Goal: Task Accomplishment & Management: Complete application form

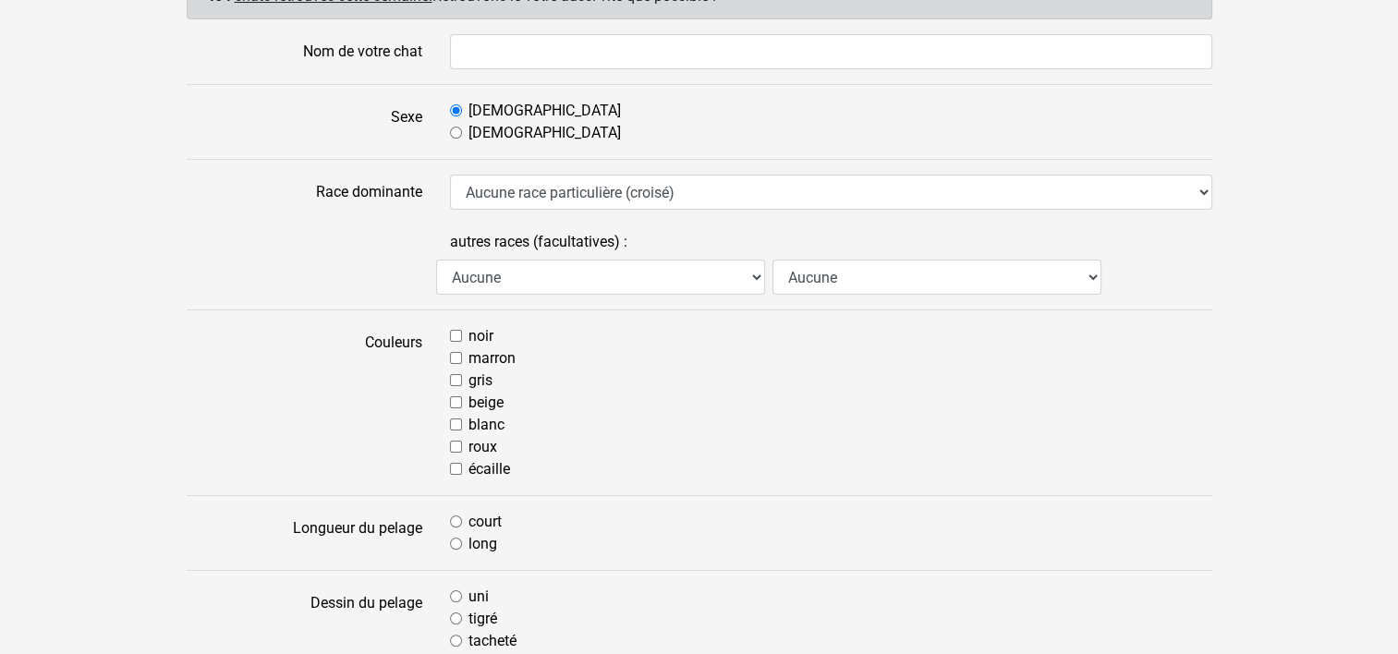
scroll to position [259, 0]
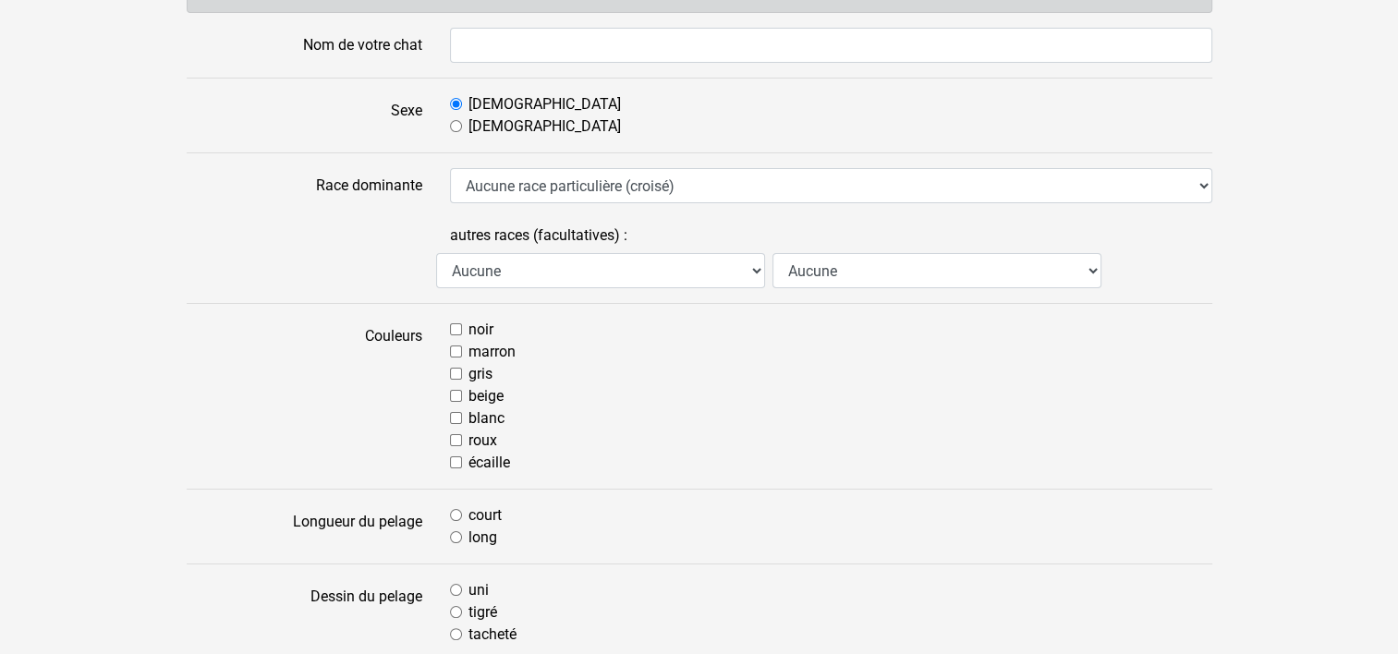
click at [453, 434] on input "roux" at bounding box center [456, 440] width 12 height 12
checkbox input "true"
click at [458, 512] on input "court" at bounding box center [456, 515] width 12 height 12
radio input "true"
click at [454, 610] on input "tigré" at bounding box center [456, 612] width 12 height 12
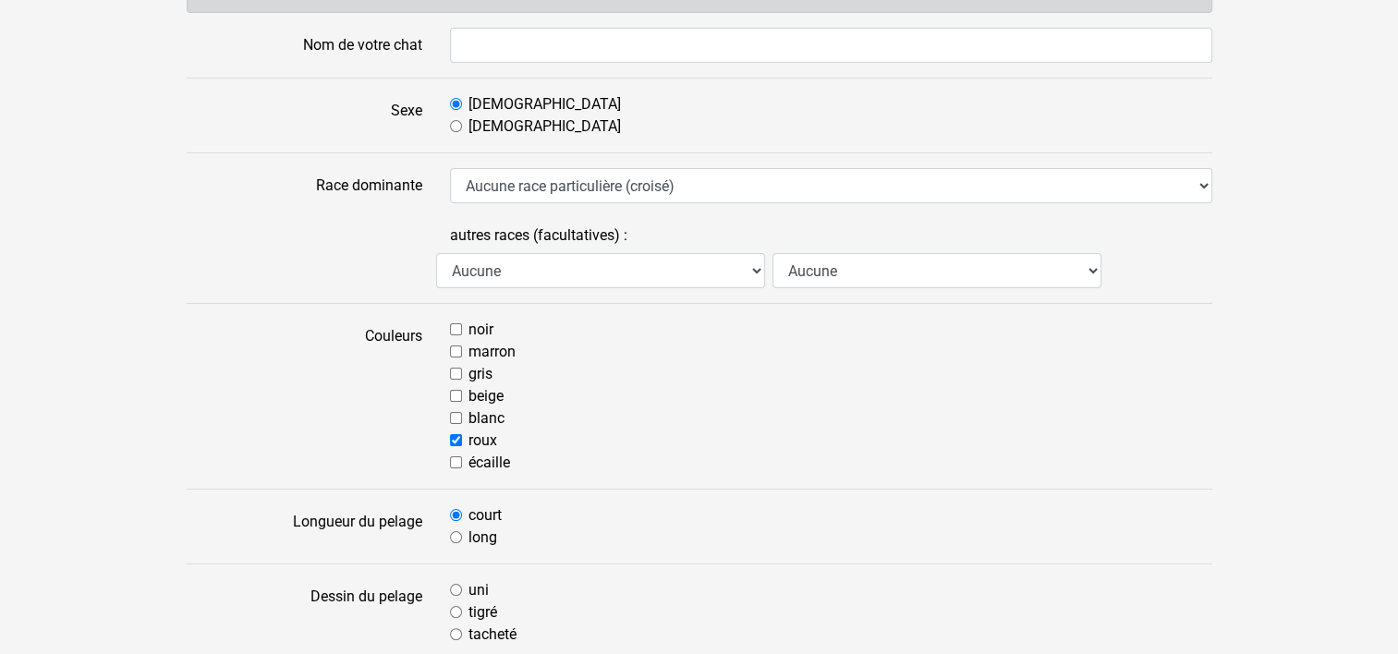
radio input "true"
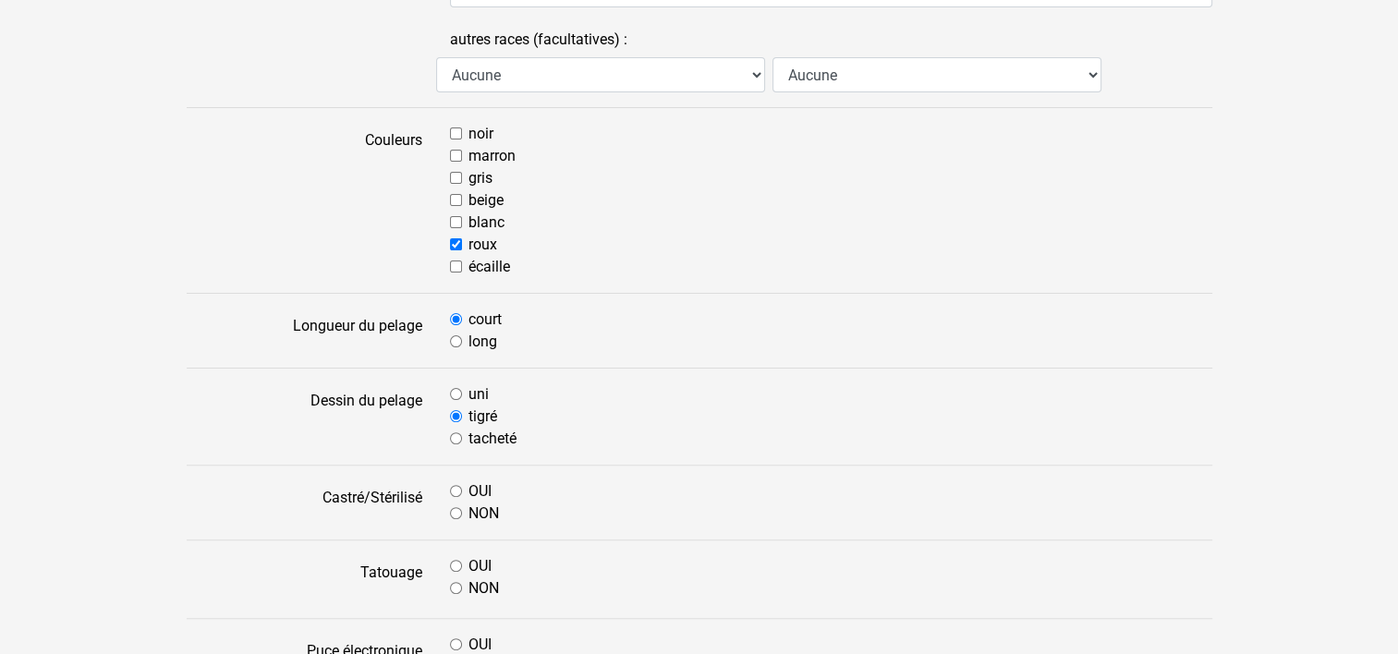
scroll to position [565, 0]
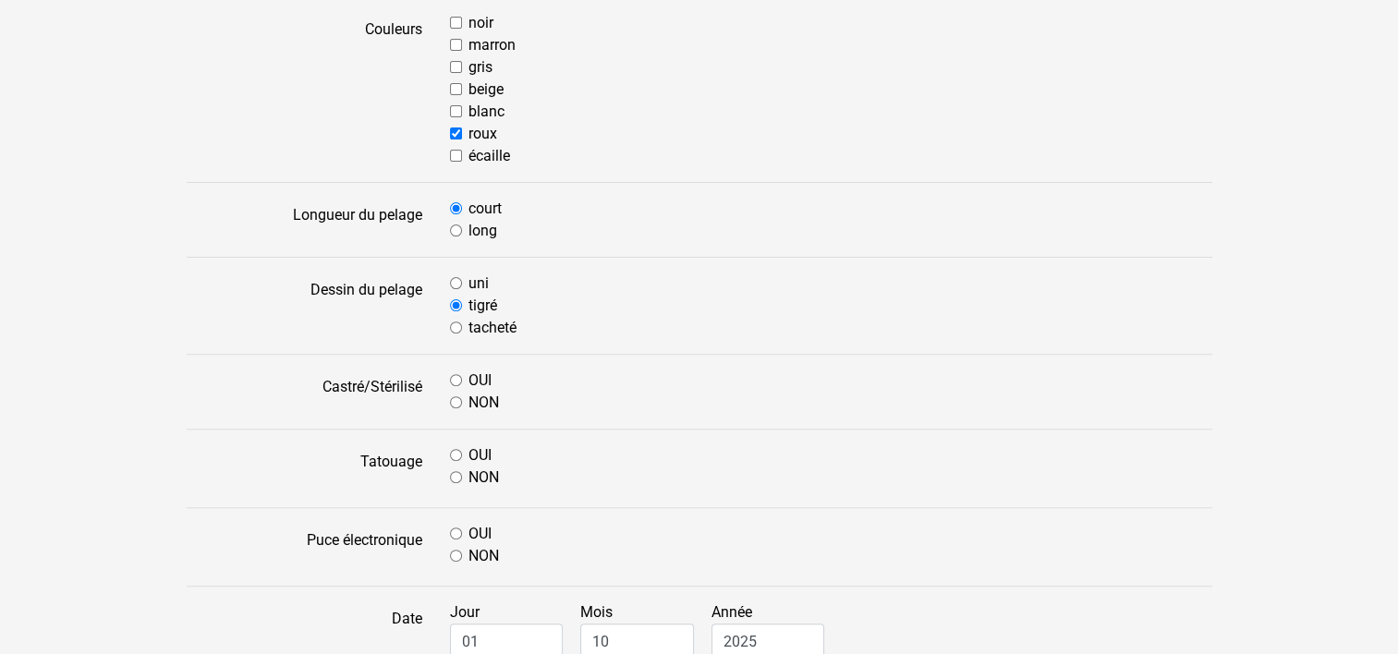
click at [457, 376] on input "OUI" at bounding box center [456, 380] width 12 height 12
radio input "true"
click at [458, 471] on input "NON" at bounding box center [456, 477] width 12 height 12
radio input "true"
click at [455, 527] on input "OUI" at bounding box center [456, 533] width 12 height 12
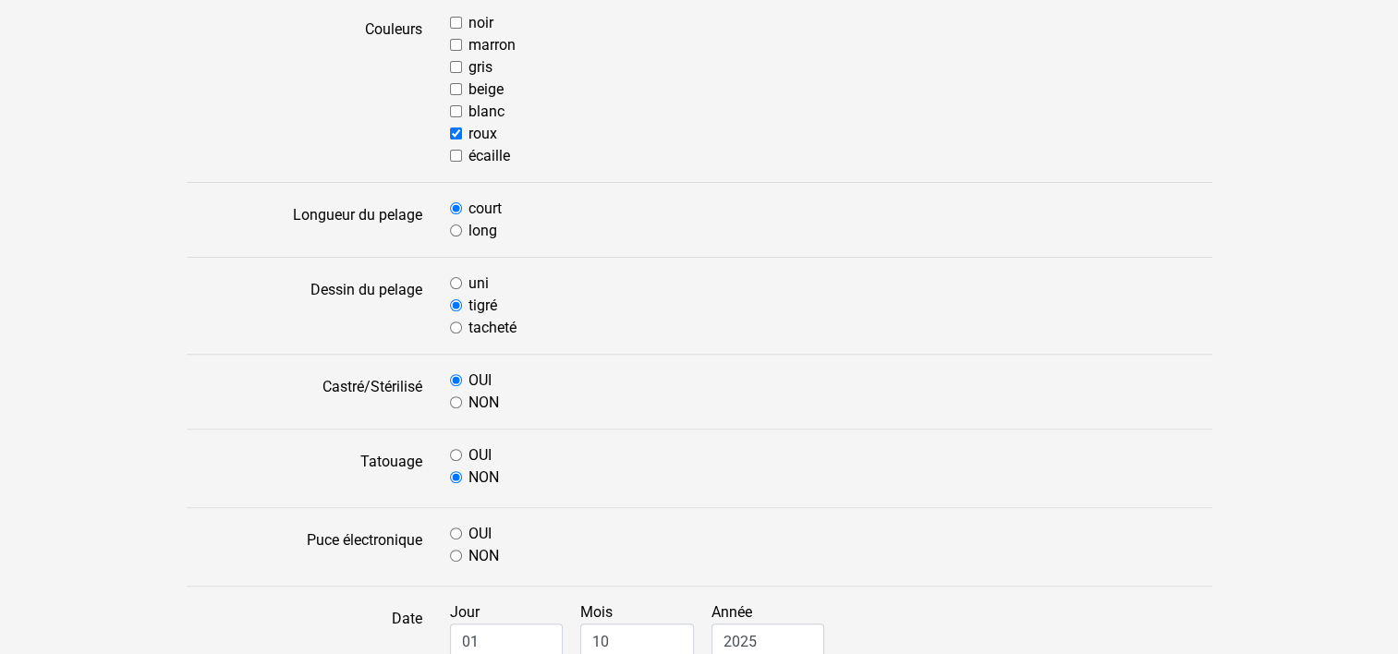
radio input "true"
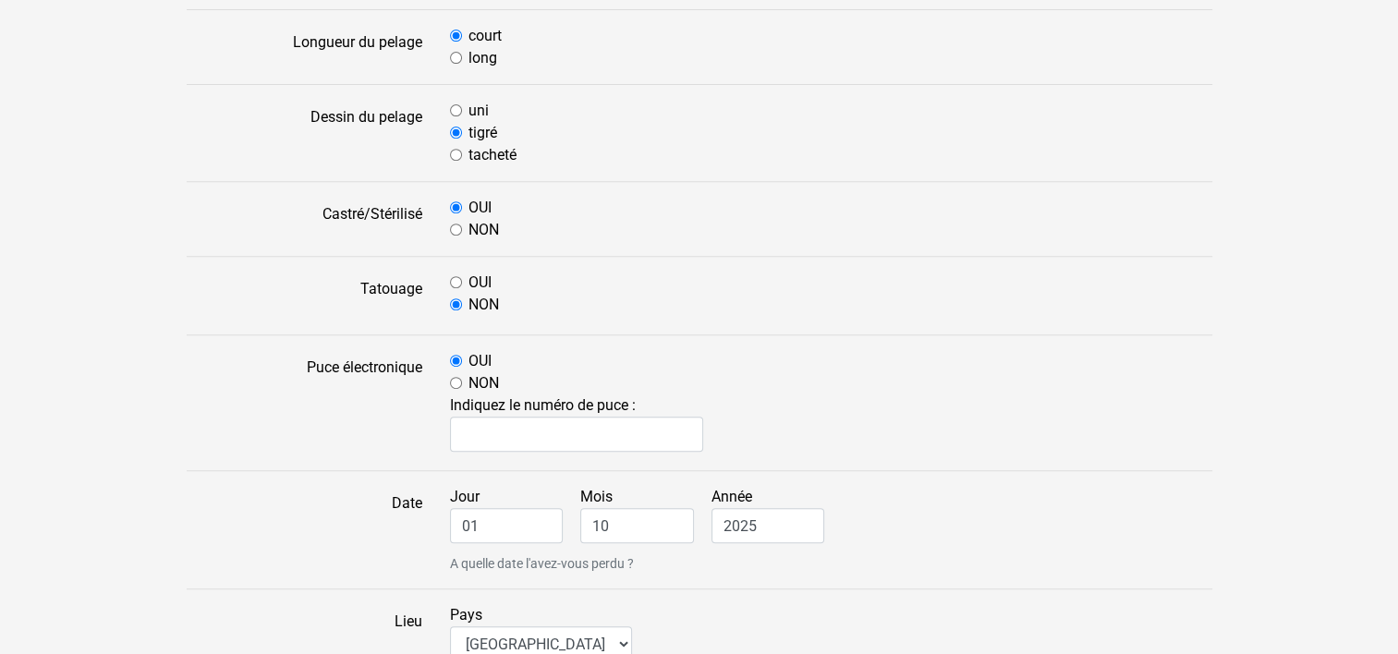
scroll to position [824, 0]
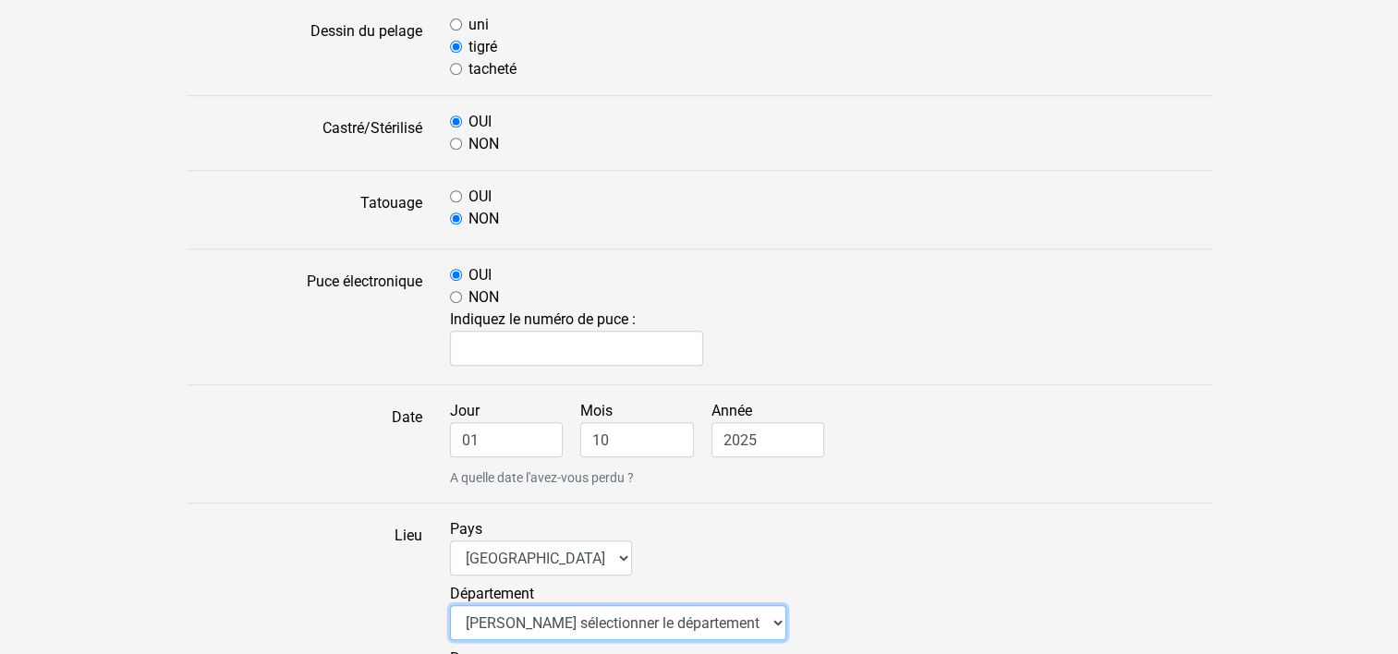
click at [720, 617] on select "Veuillez sélectionner le département 01 - Ain 02 - Aisne 03 - Allier 04 - Alpes…" at bounding box center [618, 622] width 336 height 35
select select "83"
click at [450, 605] on select "Veuillez sélectionner le département 01 - Ain 02 - Aisne 03 - Allier 04 - Alpes…" at bounding box center [618, 622] width 336 height 35
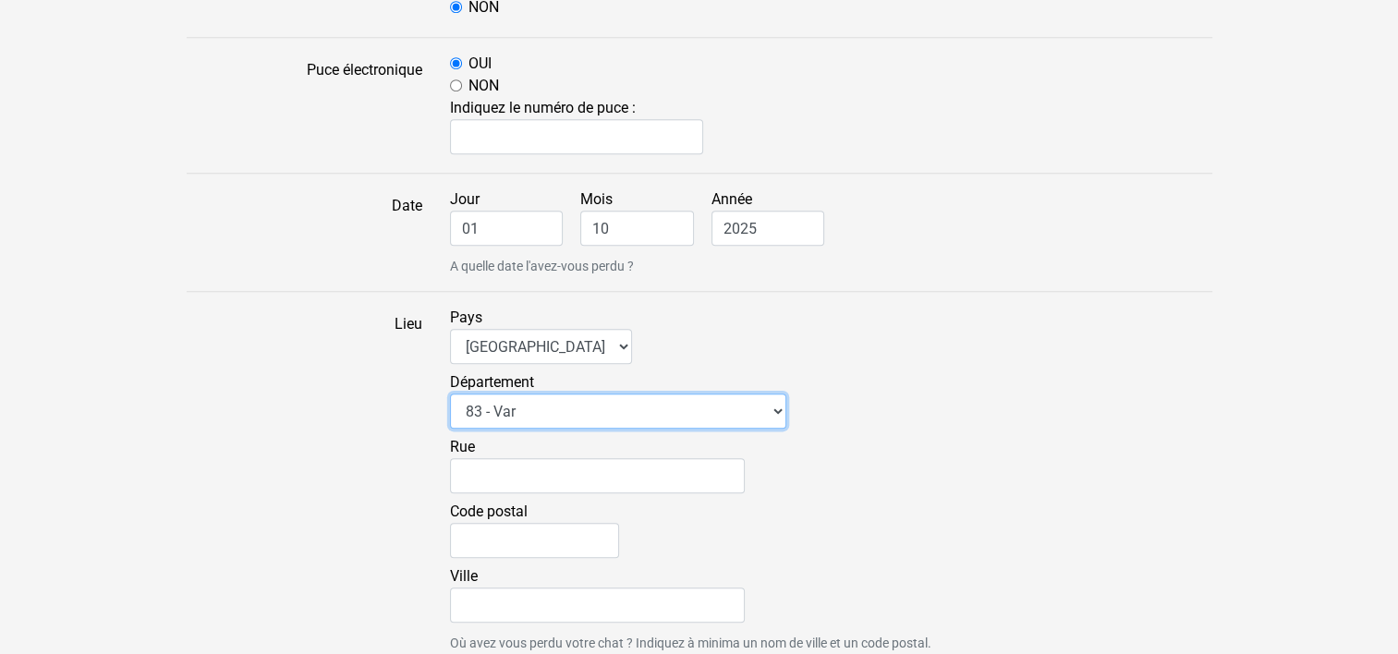
scroll to position [1046, 0]
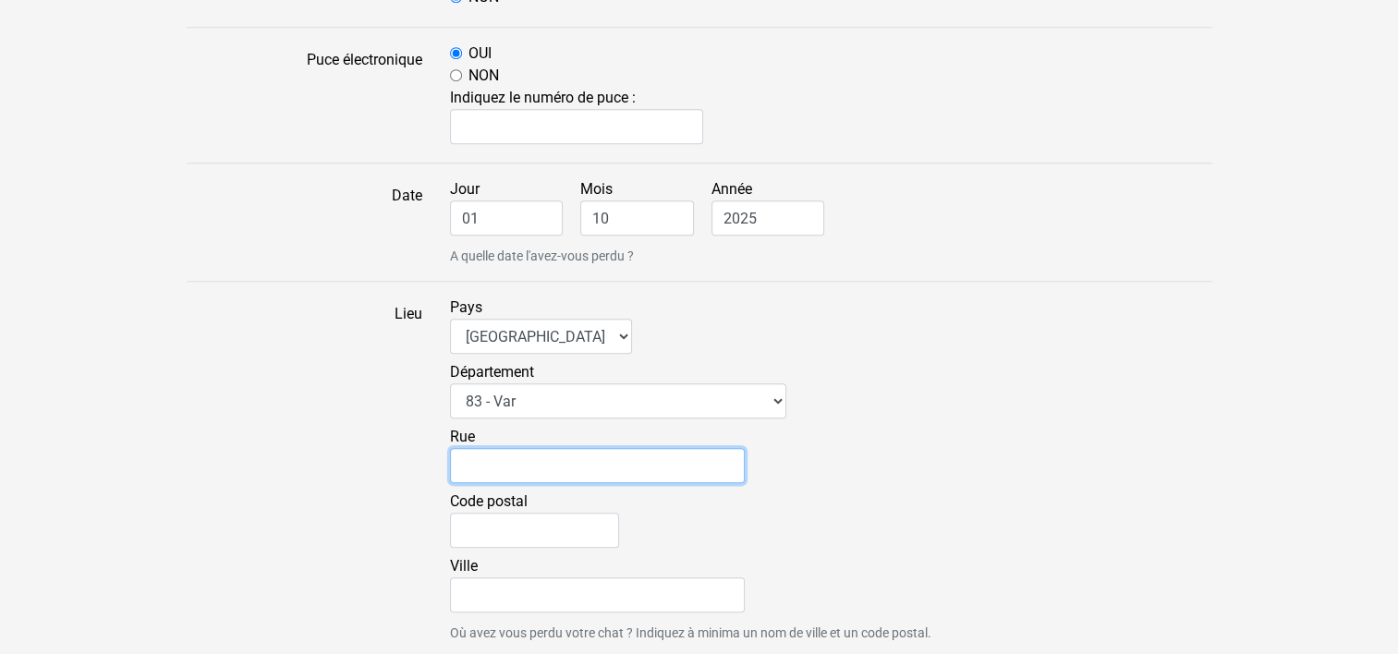
click at [576, 470] on input "Rue" at bounding box center [597, 465] width 295 height 35
type input "5 Av. Pierre Renaudel"
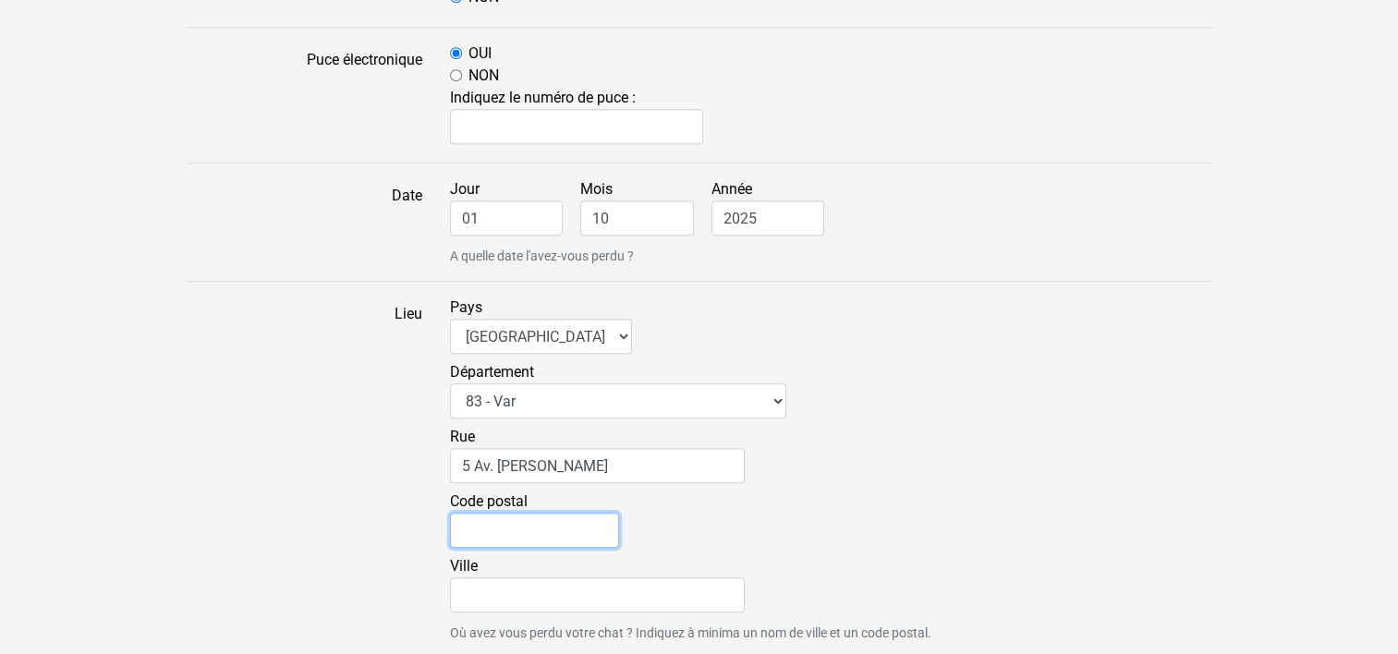
type input "83400"
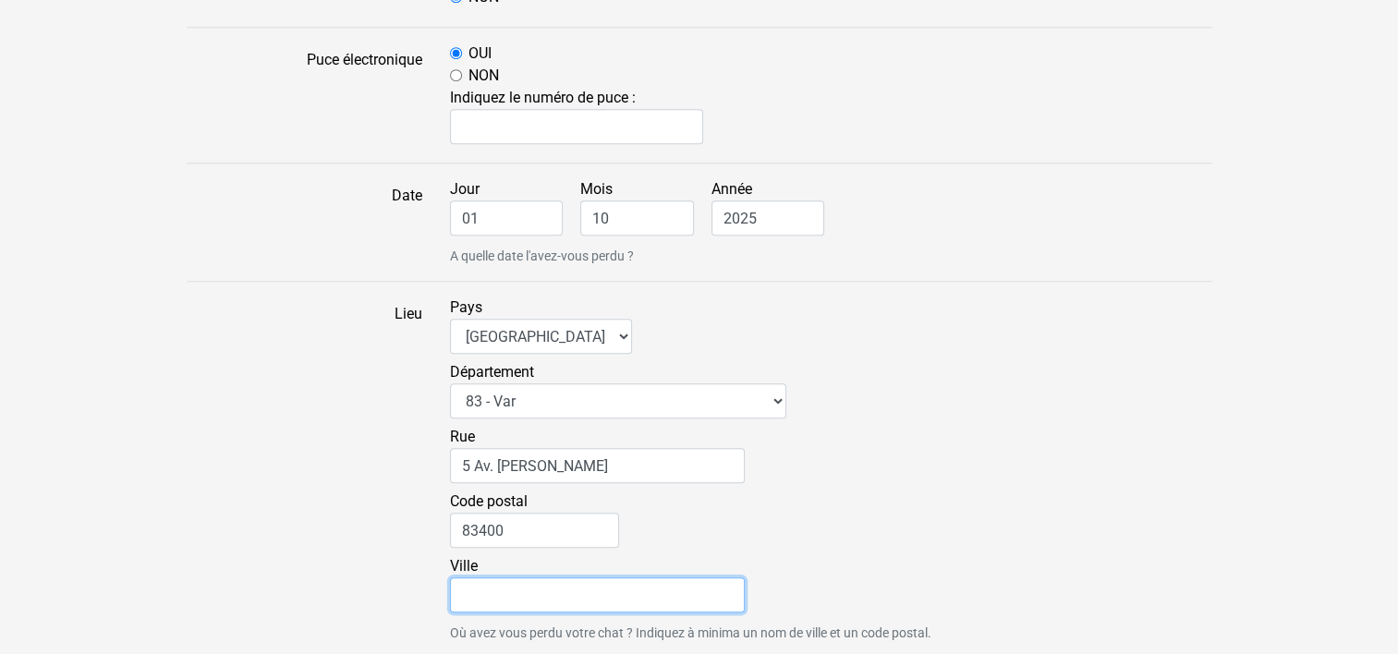
type input "Hyères"
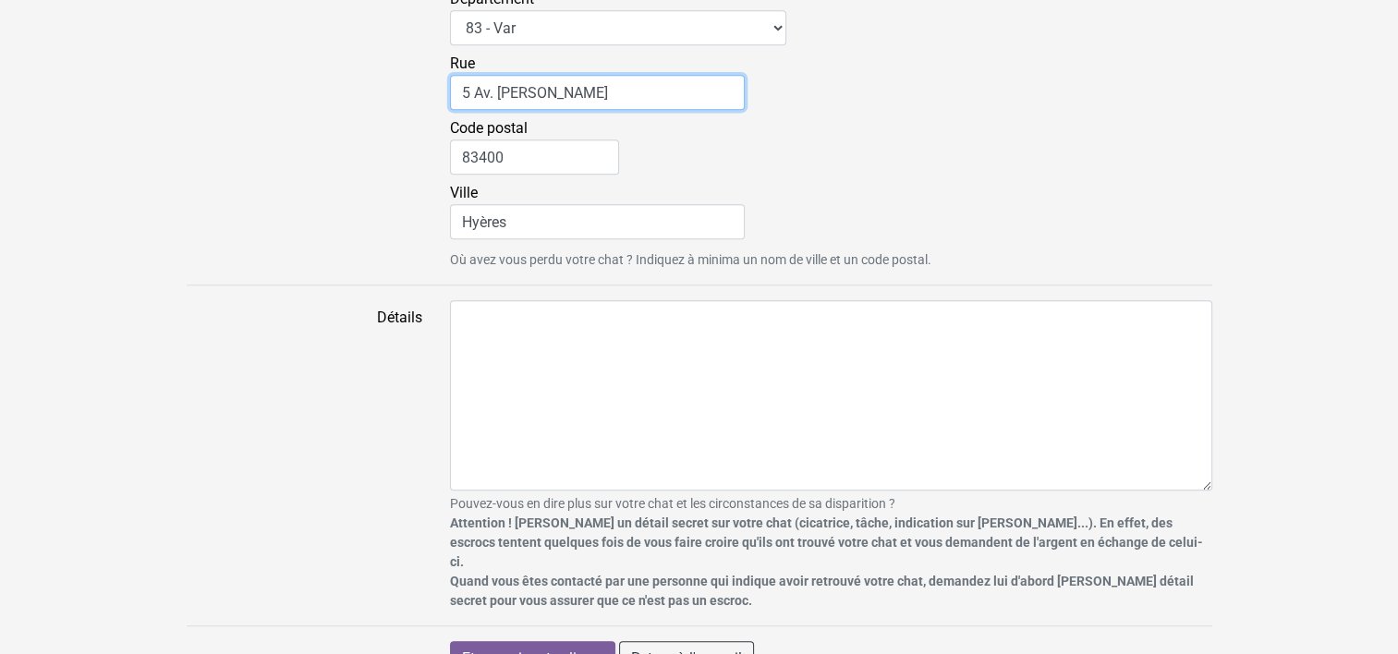
scroll to position [1433, 0]
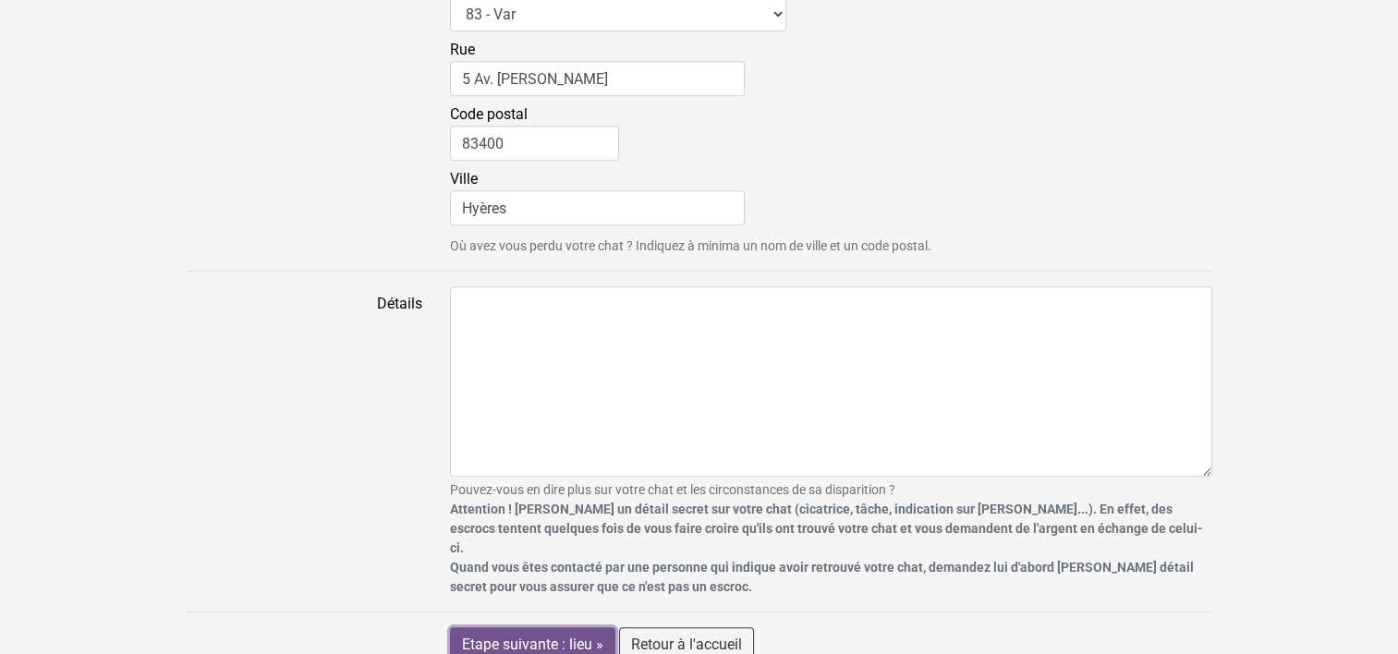
click at [576, 627] on input "Etape suivante : lieu »" at bounding box center [532, 644] width 165 height 35
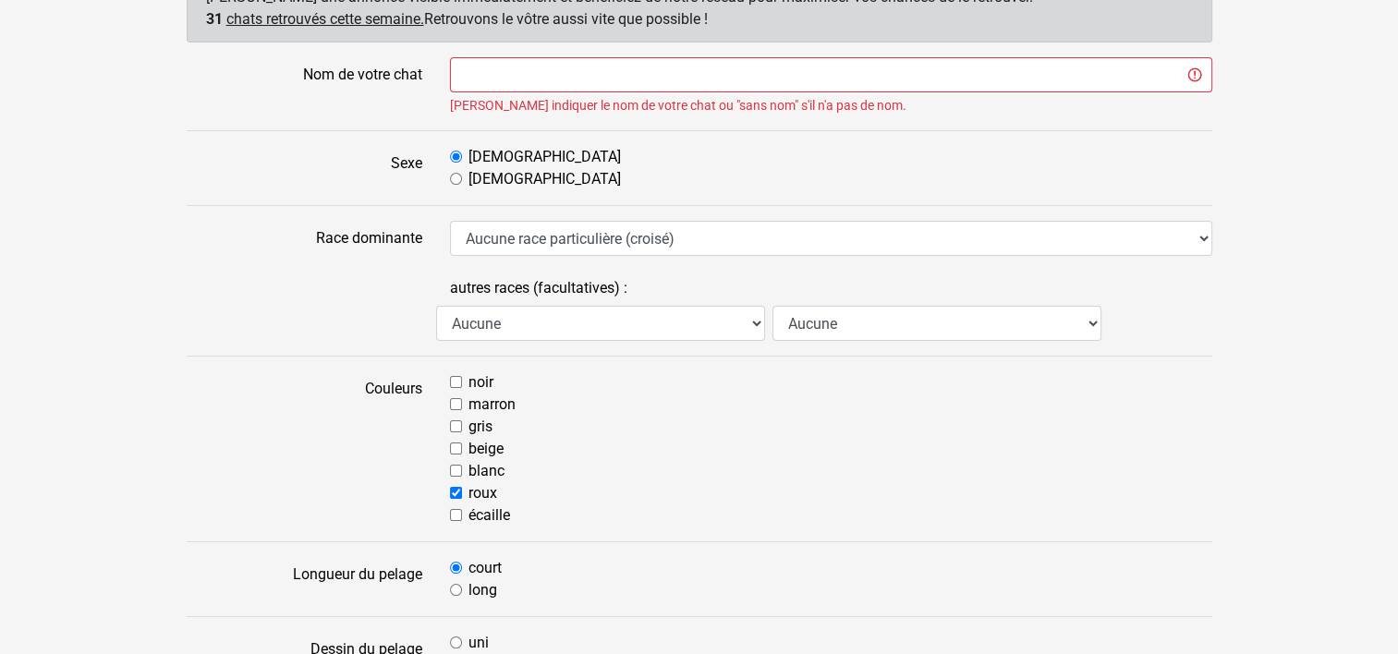
scroll to position [240, 0]
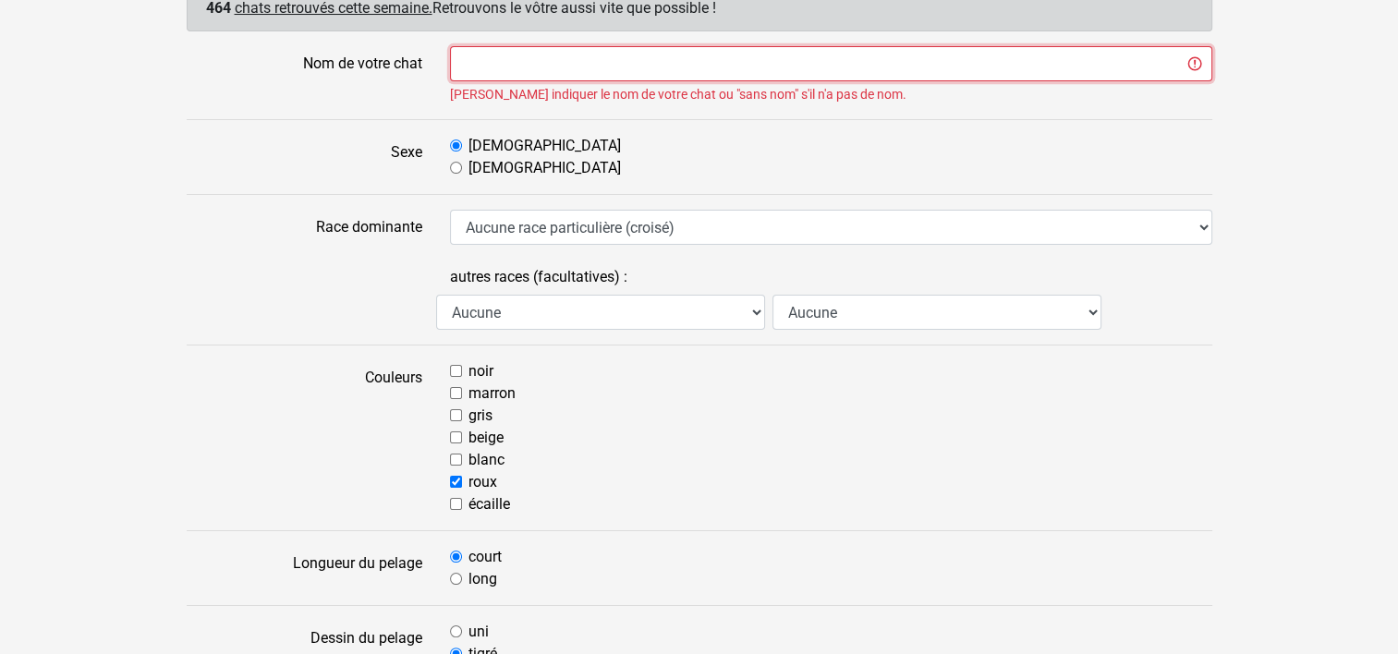
click at [574, 66] on input "Nom de votre chat" at bounding box center [831, 63] width 762 height 35
type input "sohyo"
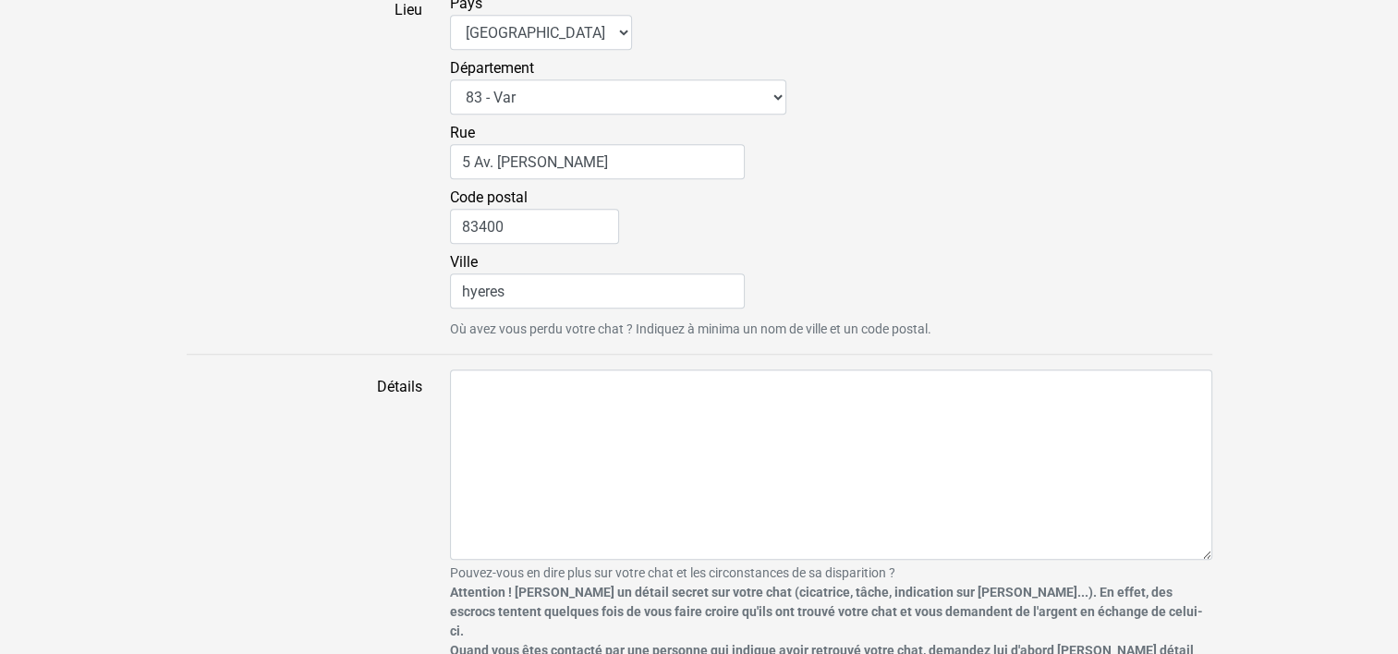
scroll to position [1456, 0]
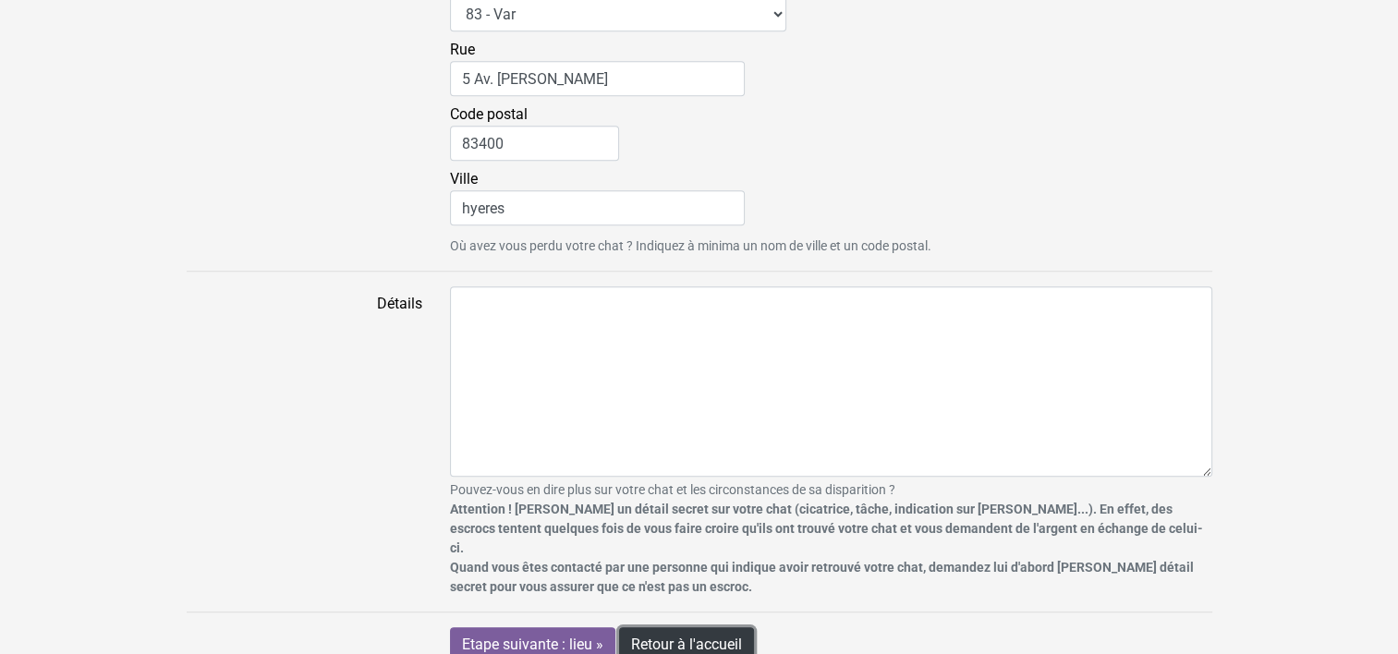
click at [703, 627] on link "Retour à l'accueil" at bounding box center [686, 644] width 135 height 35
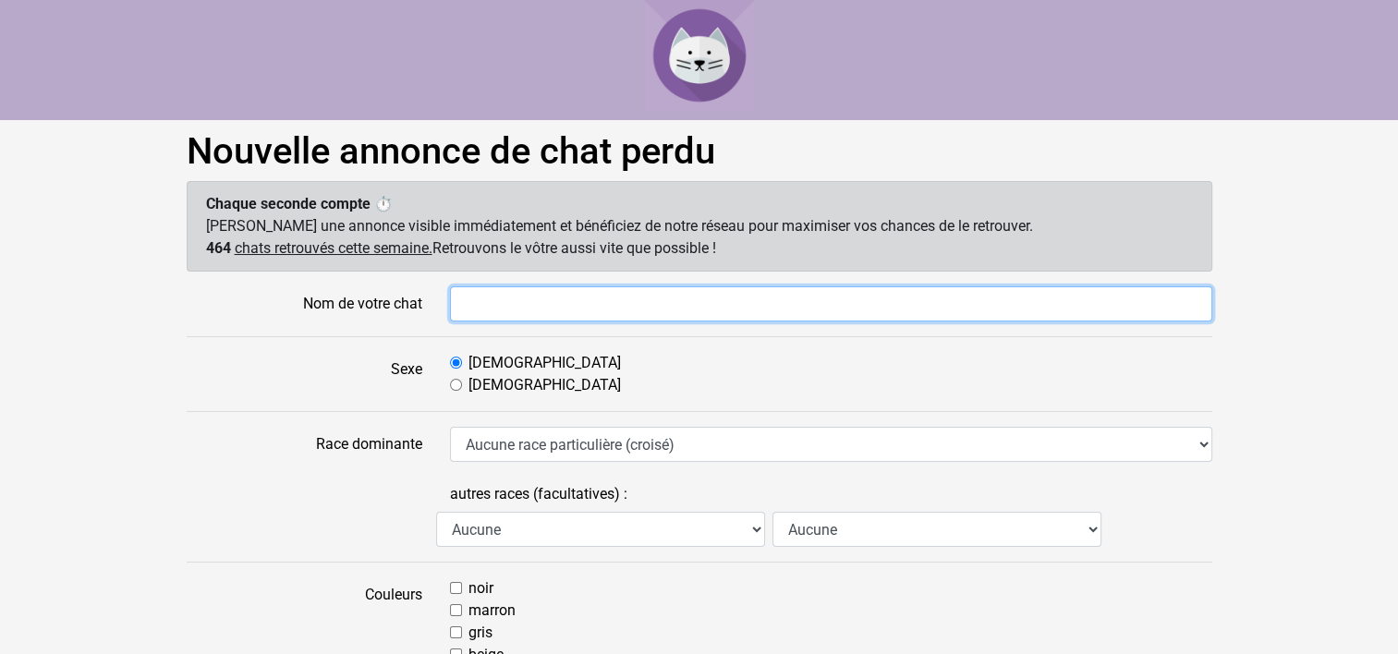
click at [479, 292] on input "Nom de votre chat" at bounding box center [831, 303] width 762 height 35
type input "sohyo"
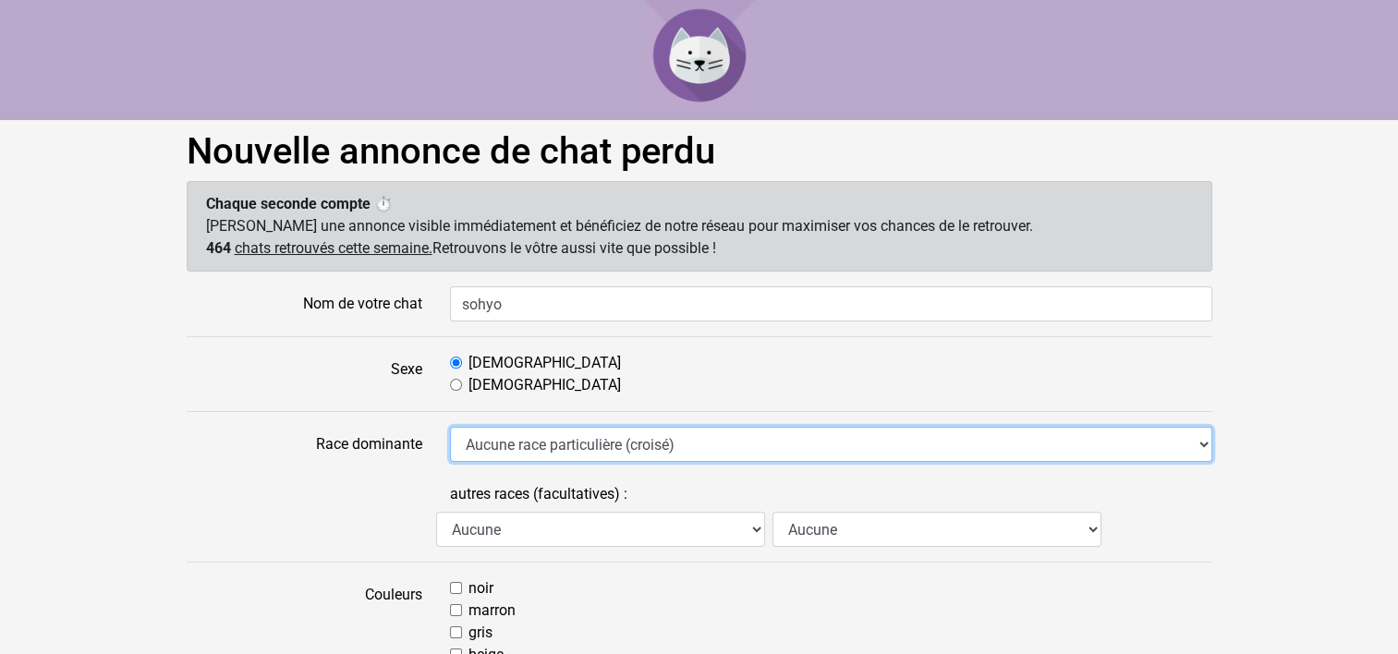
click at [1204, 444] on select "Aucune race particulière (croisé) Abyssin Américain à poil dur American Bobtail…" at bounding box center [831, 444] width 762 height 35
select select "18"
click at [450, 427] on select "Aucune race particulière (croisé) Abyssin Américain à poil dur American Bobtail…" at bounding box center [831, 444] width 762 height 35
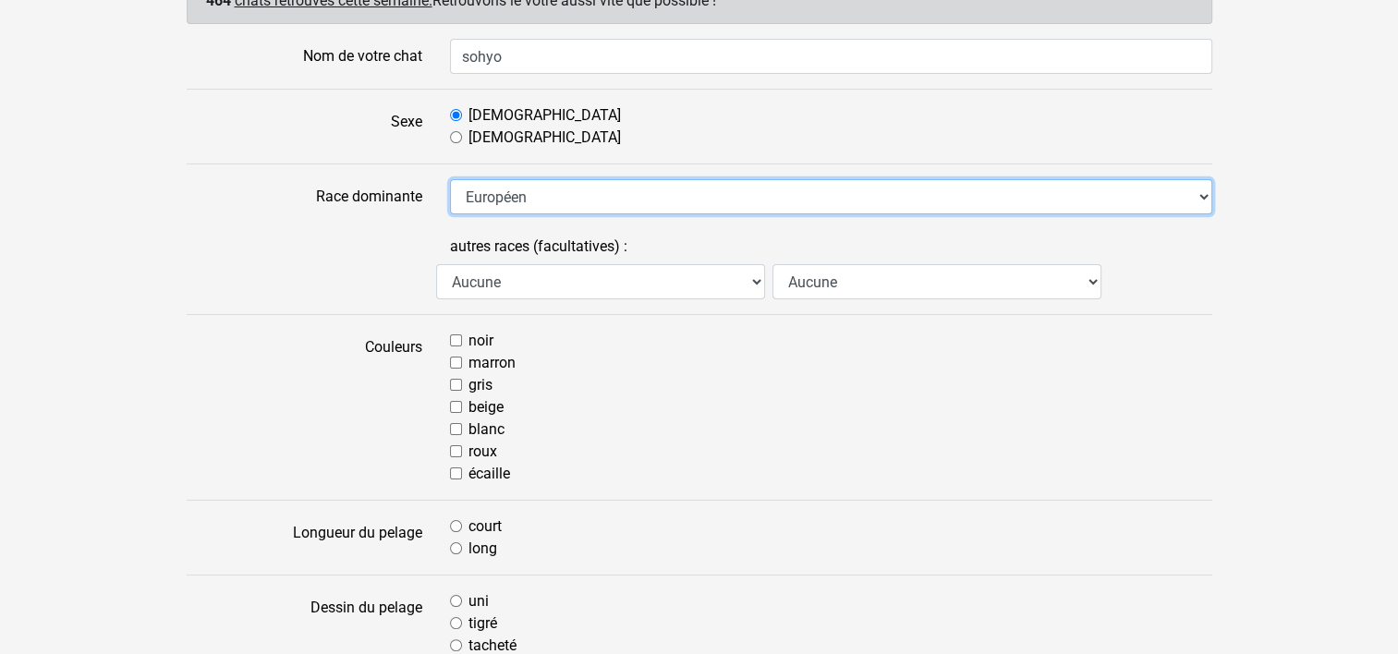
scroll to position [259, 0]
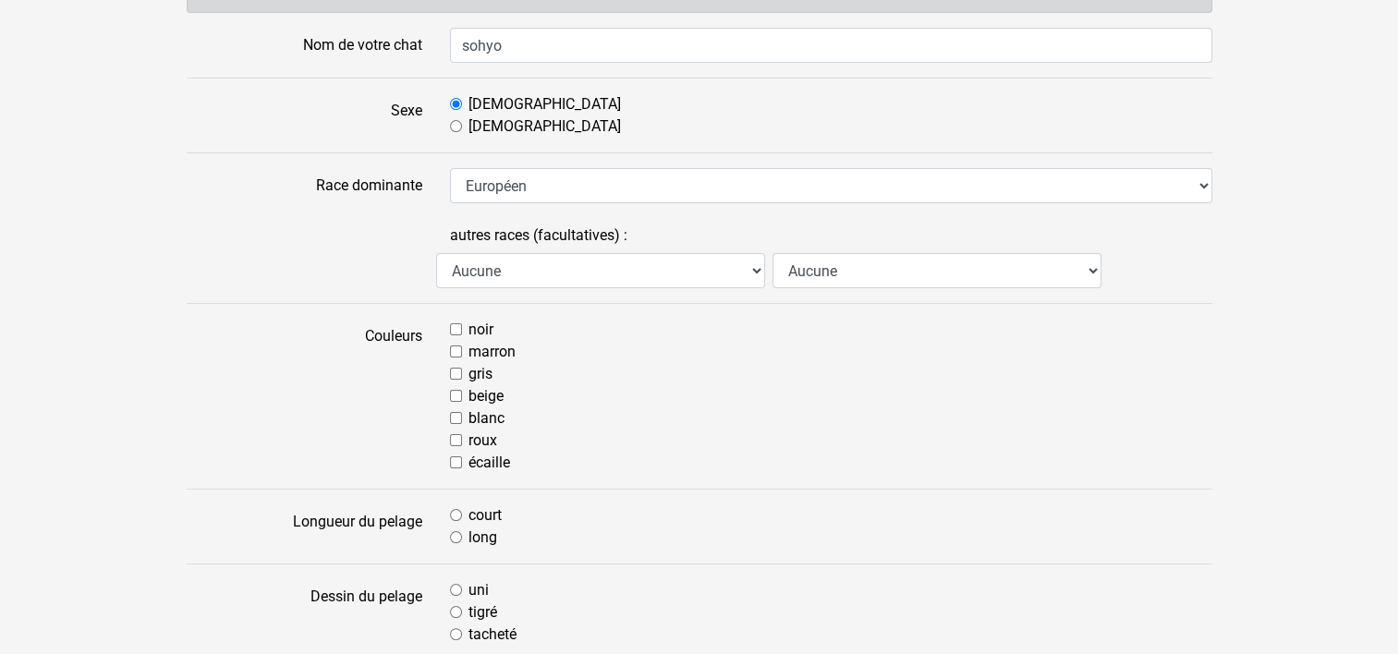
click at [455, 439] on input "roux" at bounding box center [456, 440] width 12 height 12
checkbox input "true"
click at [453, 515] on input "court" at bounding box center [456, 515] width 12 height 12
radio input "true"
click at [457, 610] on input "tigré" at bounding box center [456, 612] width 12 height 12
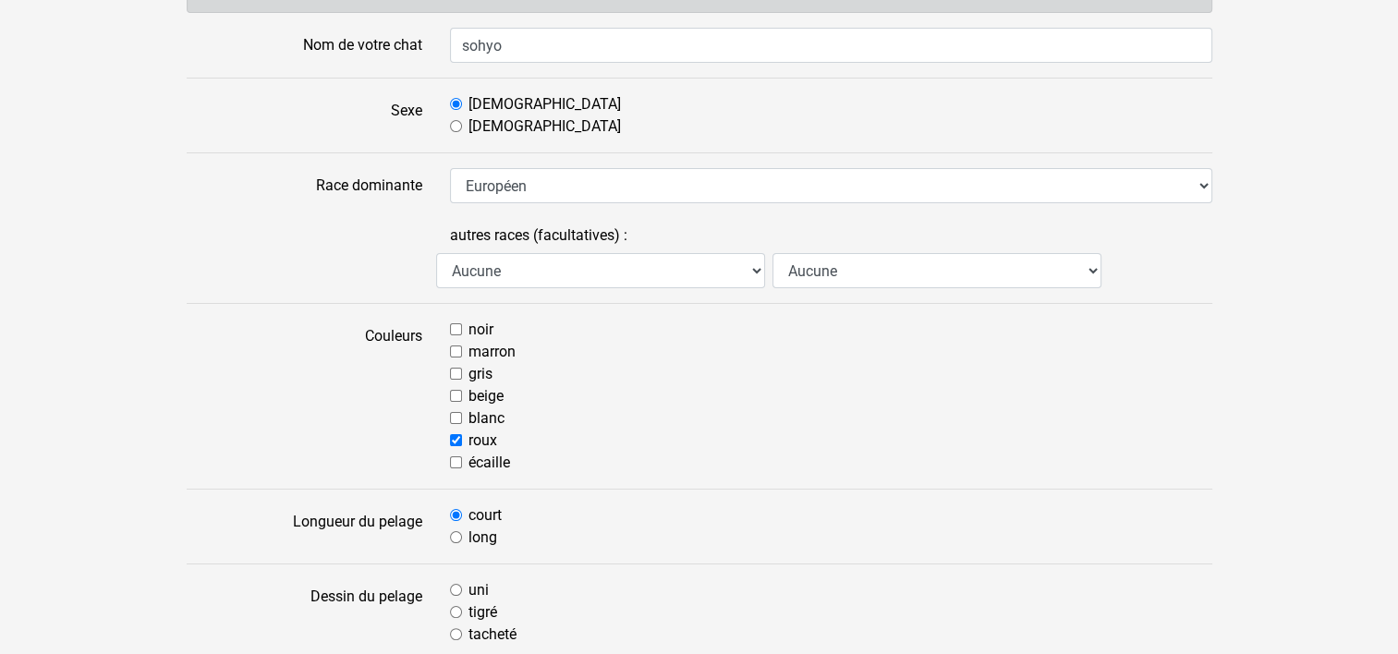
radio input "true"
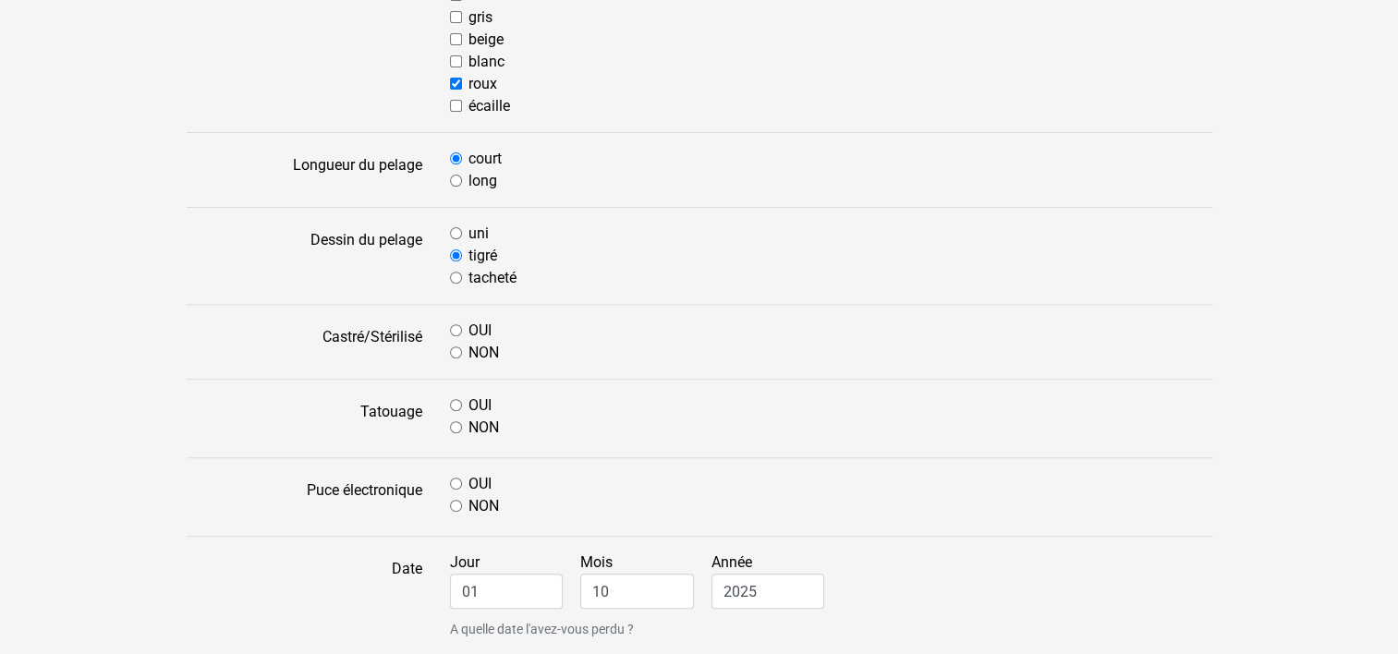
scroll to position [652, 0]
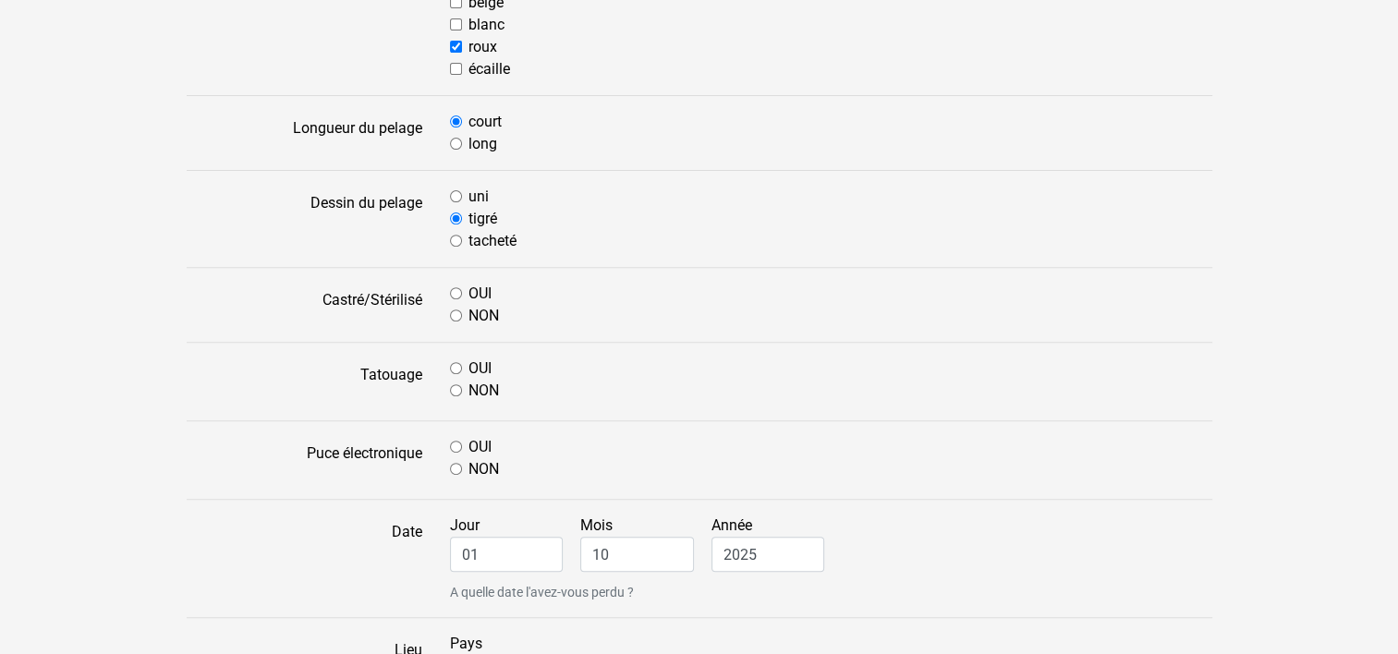
click at [454, 293] on input "OUI" at bounding box center [456, 293] width 12 height 12
radio input "true"
click at [458, 388] on input "NON" at bounding box center [456, 390] width 12 height 12
radio input "true"
click at [458, 442] on input "OUI" at bounding box center [456, 447] width 12 height 12
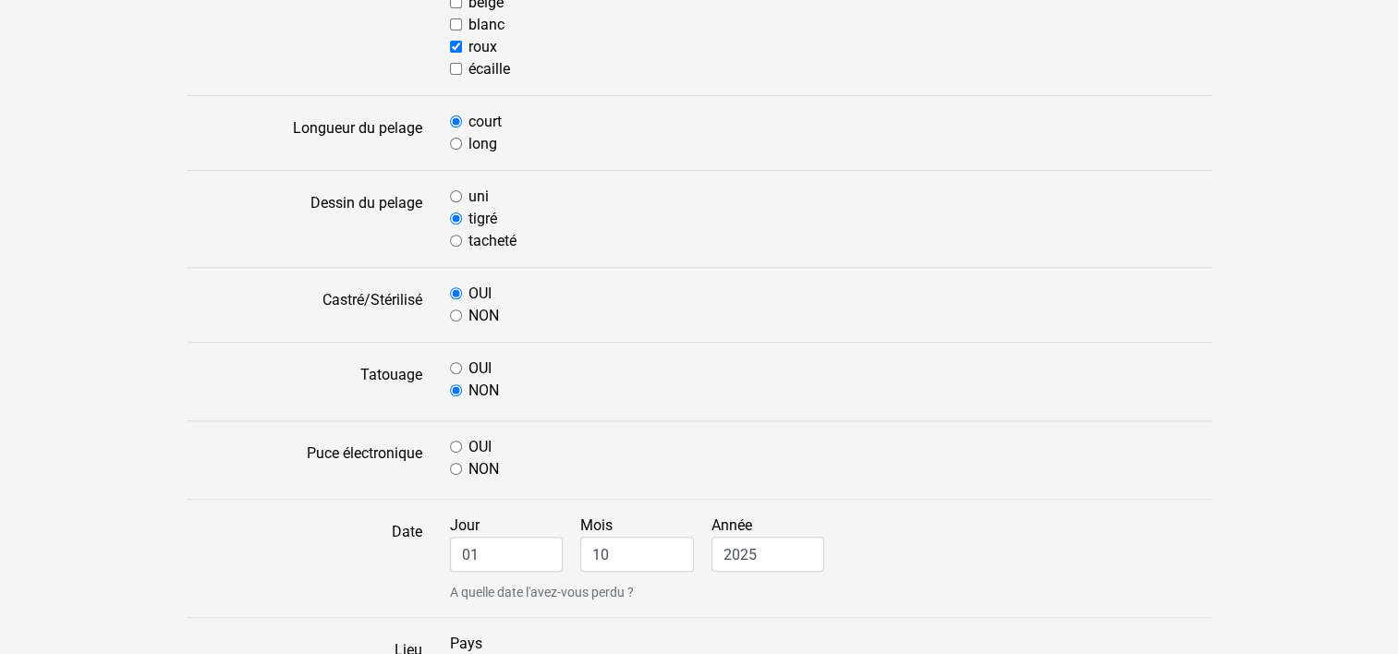
radio input "true"
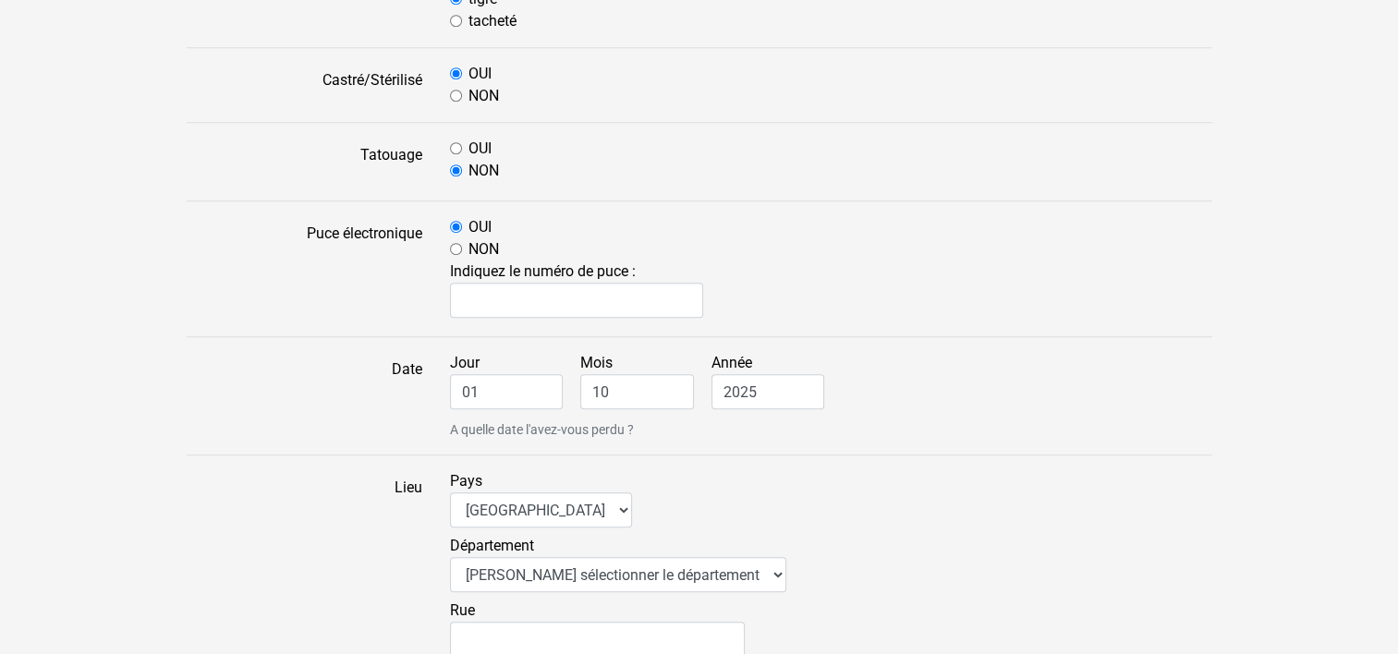
scroll to position [874, 0]
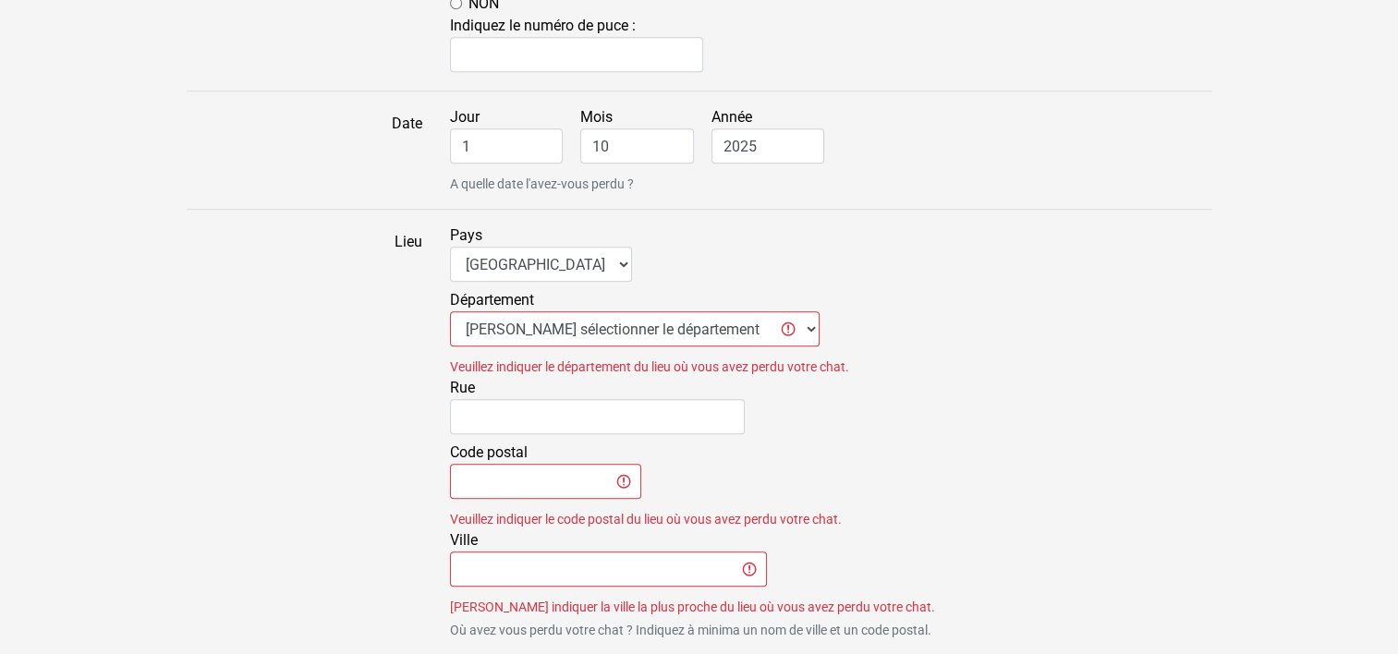
scroll to position [1145, 0]
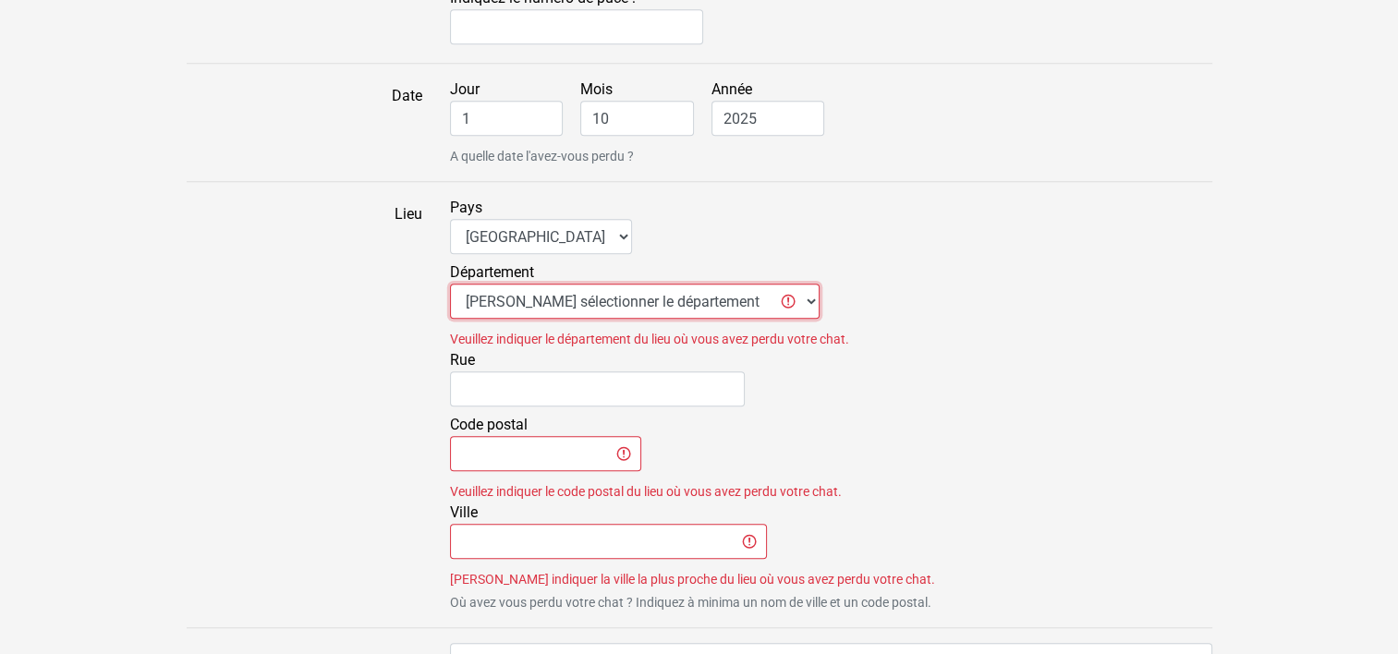
click at [750, 297] on select "Veuillez sélectionner le département 01 - Ain 02 - Aisne 03 - Allier 04 - Alpes…" at bounding box center [635, 301] width 370 height 35
select select "83"
click at [450, 284] on select "Veuillez sélectionner le département 01 - Ain 02 - Aisne 03 - Allier 04 - Alpes…" at bounding box center [635, 301] width 370 height 35
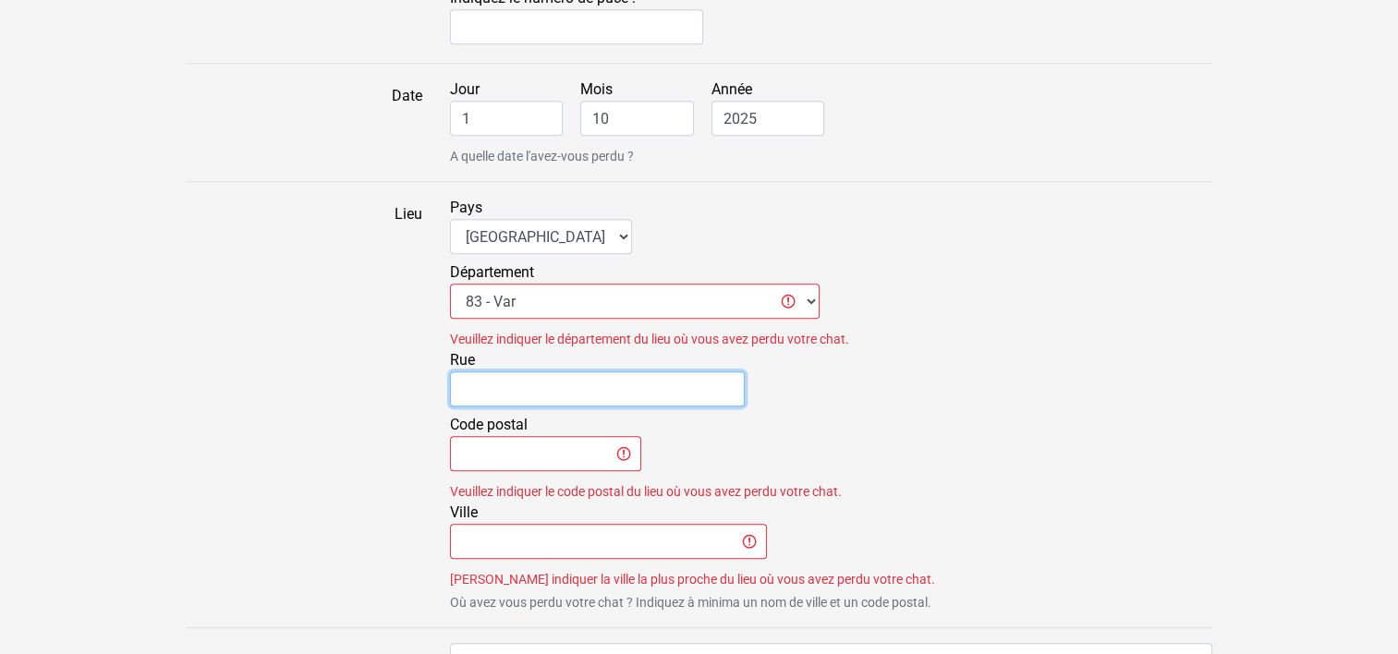
click at [514, 389] on input "Rue" at bounding box center [597, 388] width 295 height 35
type input "5 Av. [PERSON_NAME]"
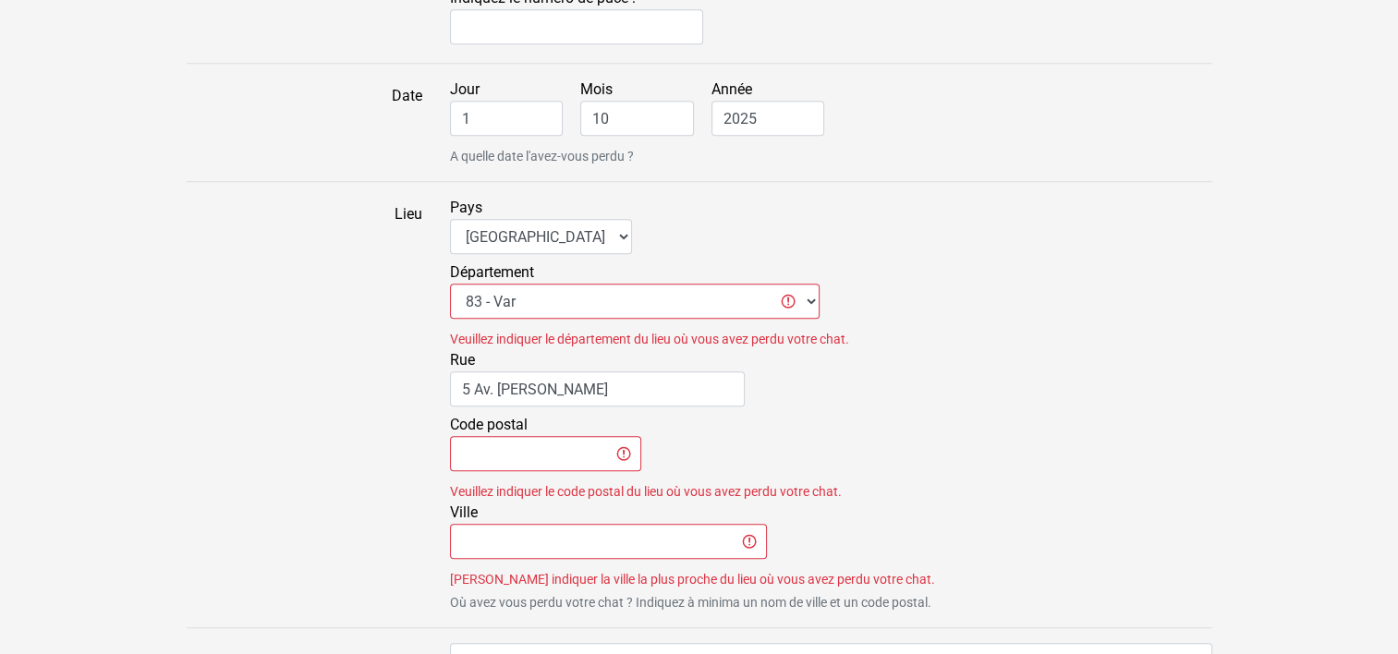
type input "83400"
type input "Hyères"
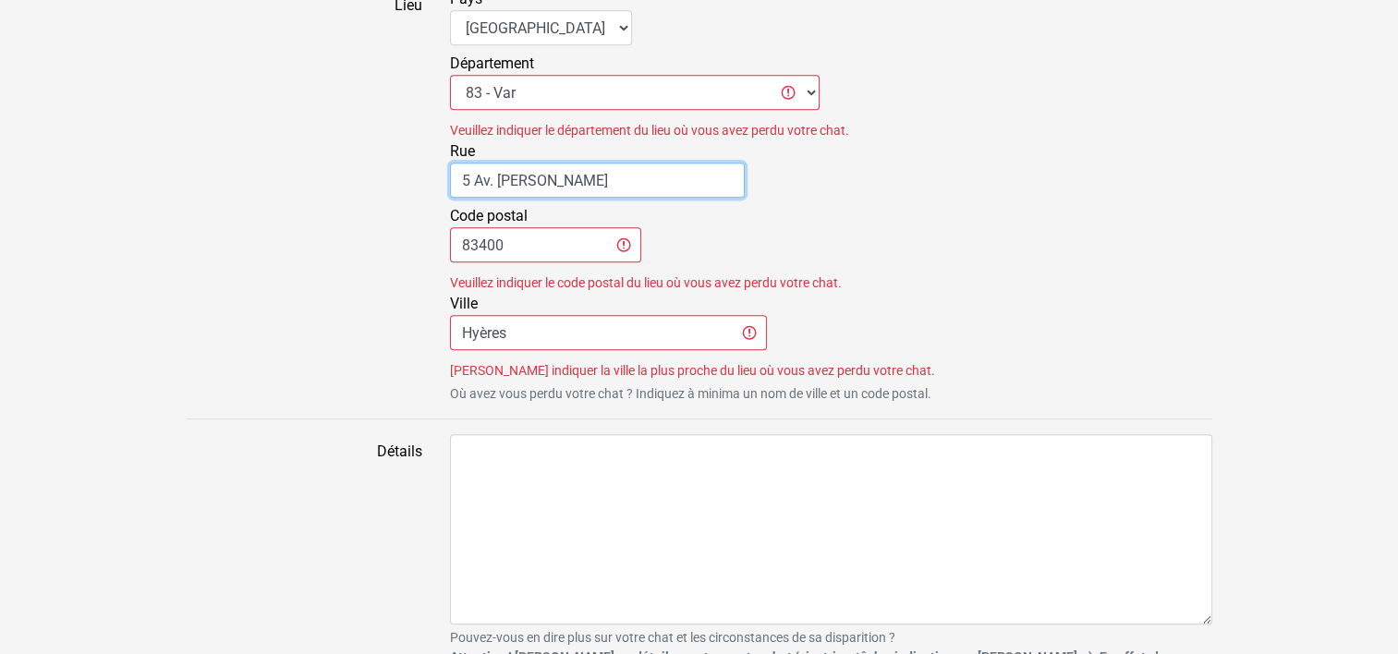
scroll to position [1391, 0]
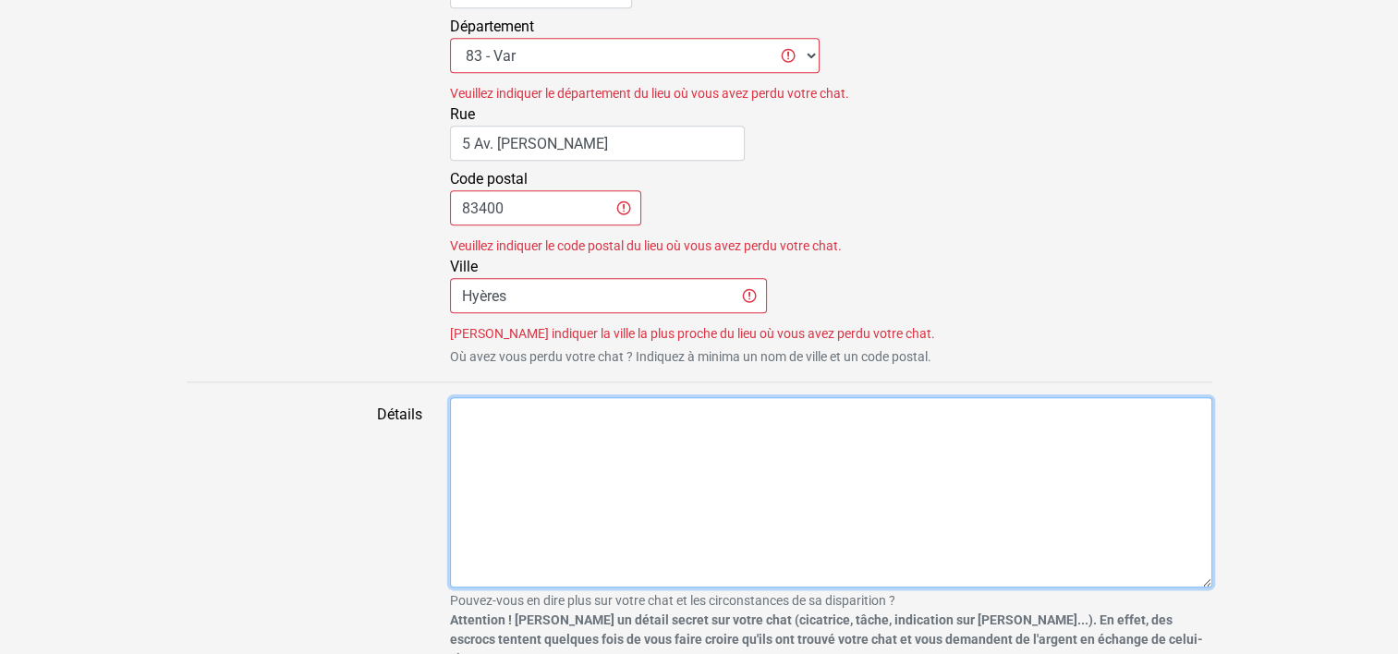
click at [479, 420] on textarea "Détails" at bounding box center [831, 492] width 762 height 190
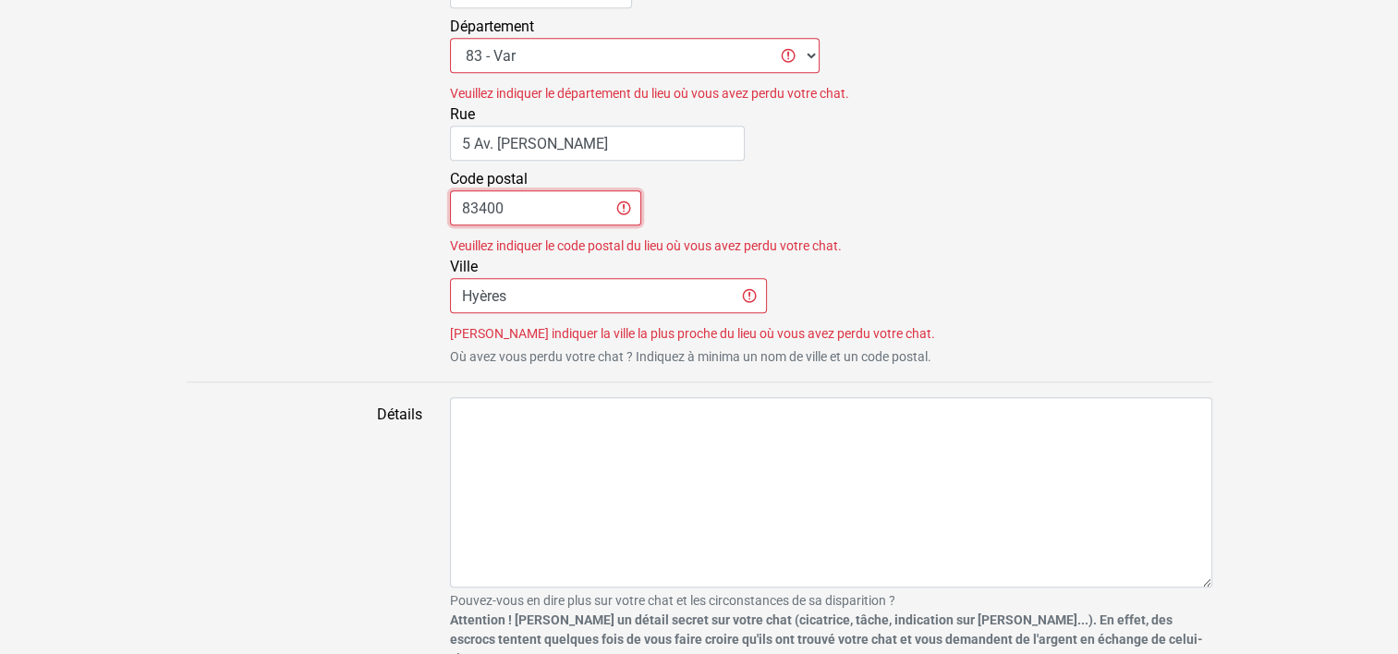
click at [522, 202] on input "83400" at bounding box center [545, 207] width 191 height 35
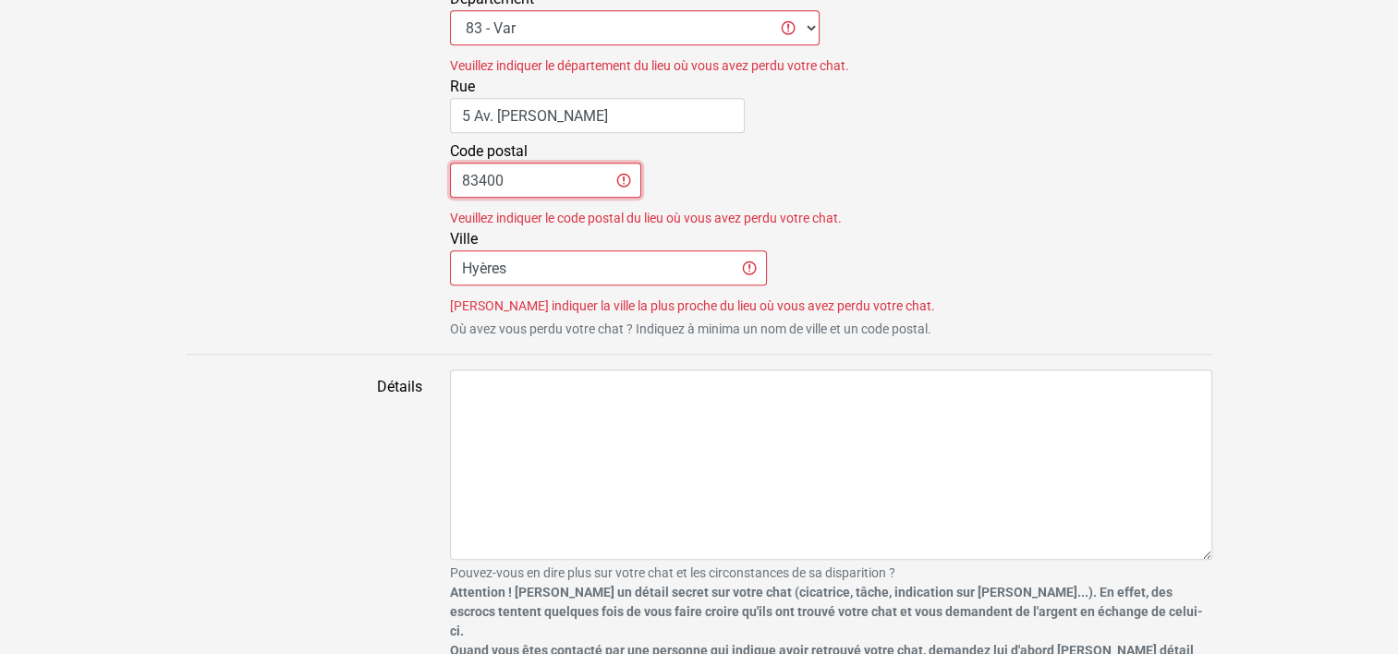
scroll to position [1502, 0]
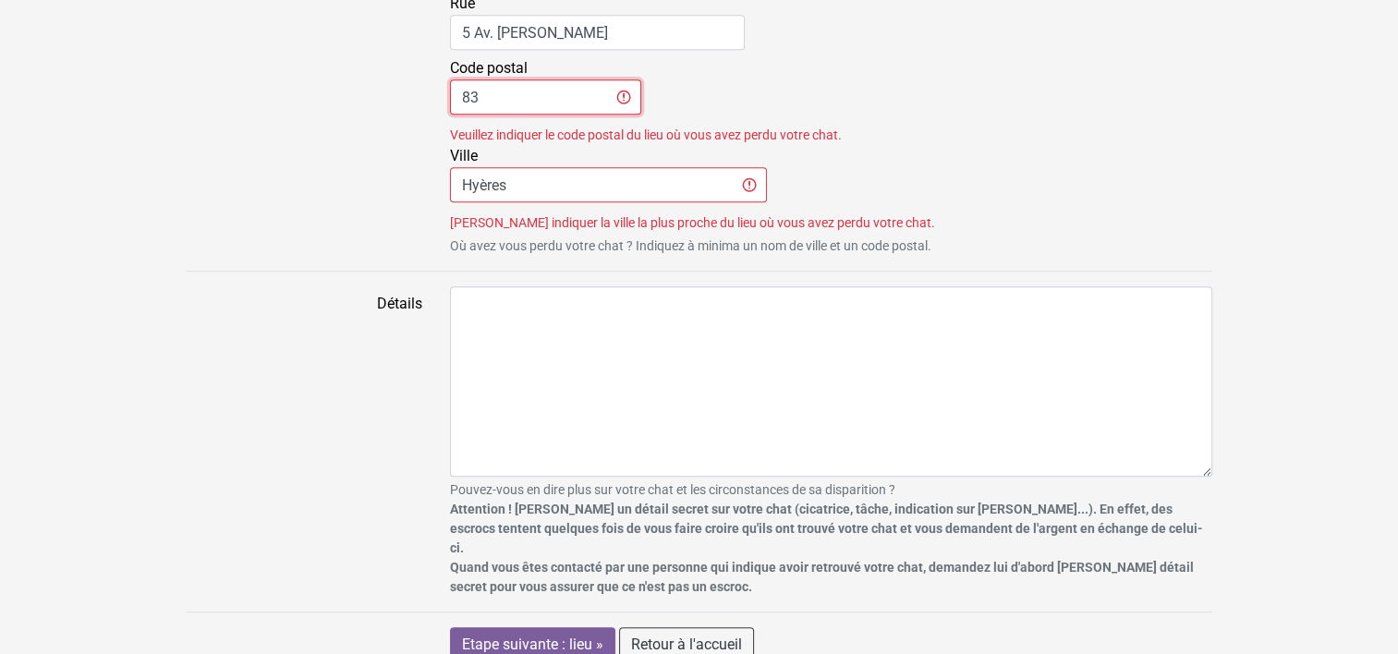
type input "8"
type input "83400"
click at [524, 179] on input "Hyères" at bounding box center [608, 184] width 317 height 35
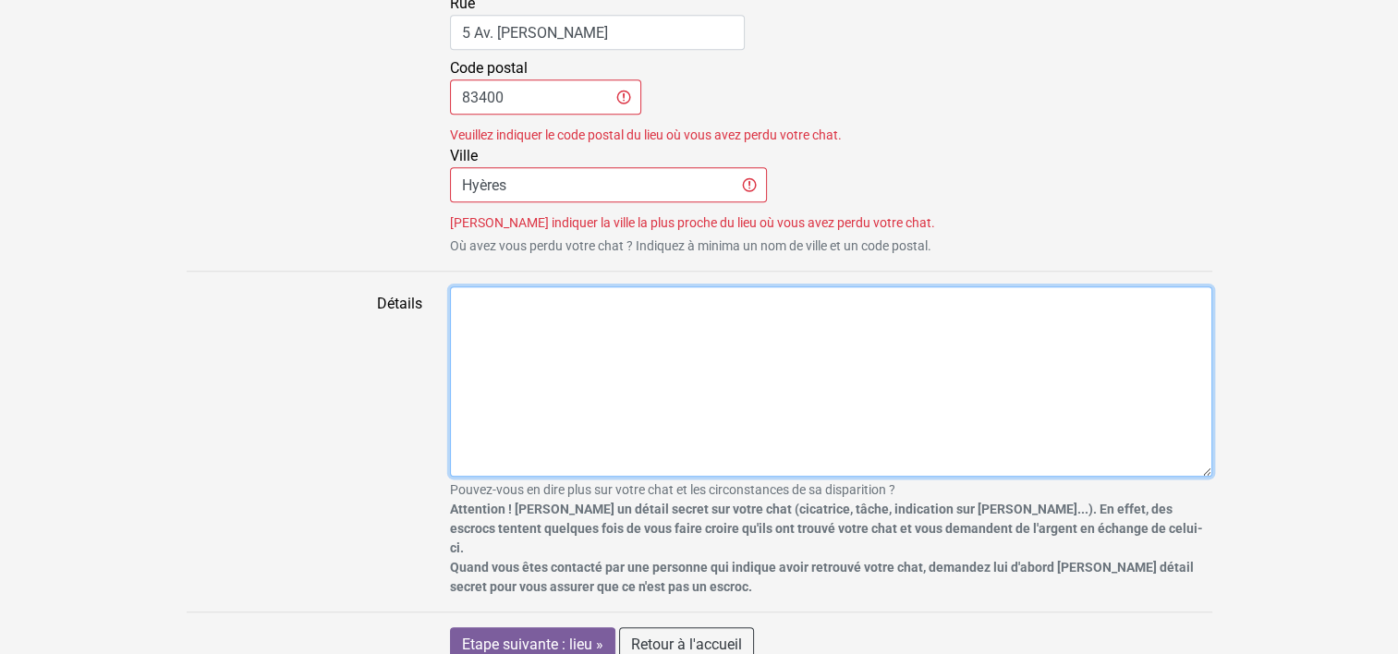
click at [477, 327] on textarea "Détails" at bounding box center [831, 381] width 762 height 190
type textarea "chat un peu craintif,très gentil"
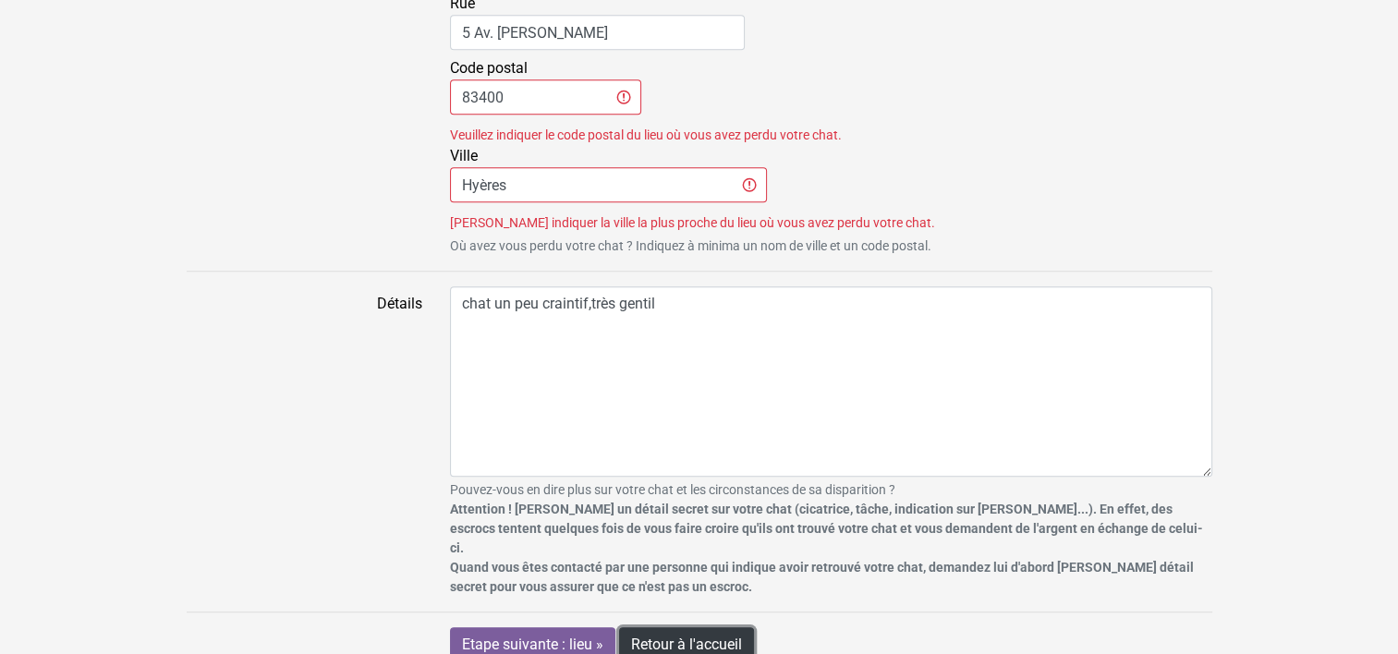
click at [679, 627] on link "Retour à l'accueil" at bounding box center [686, 644] width 135 height 35
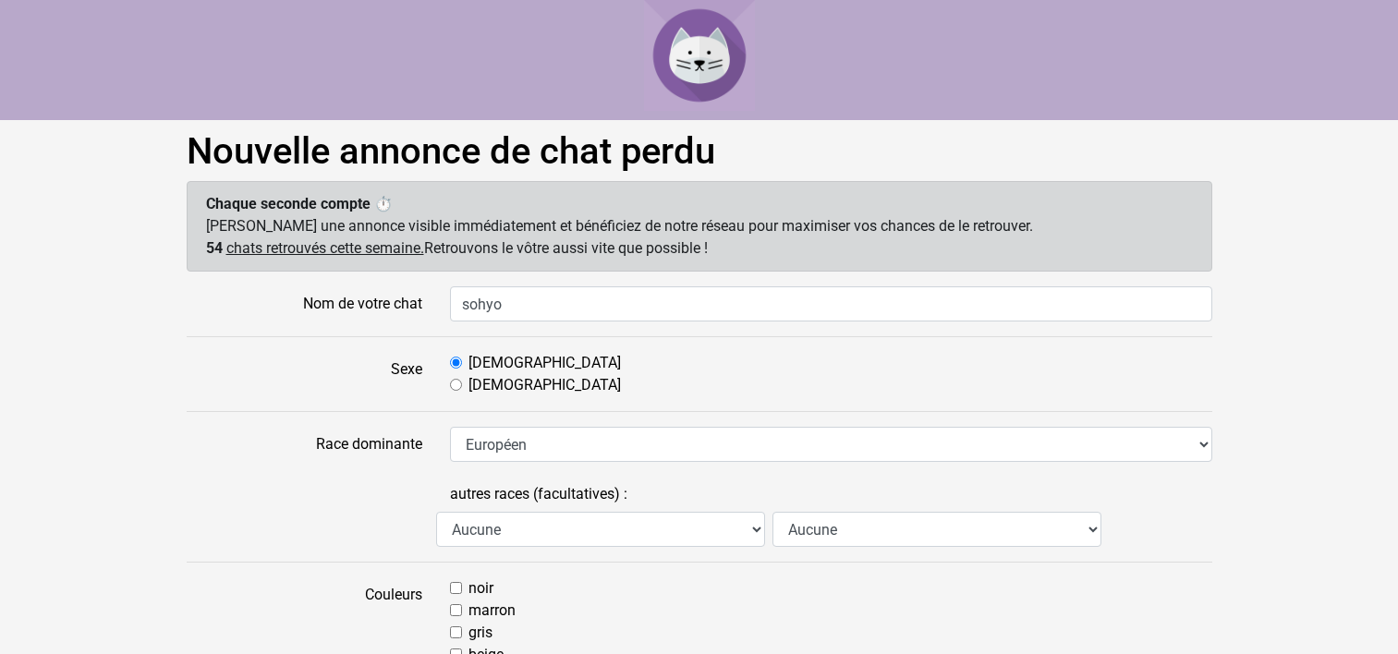
select select "83"
select select "18"
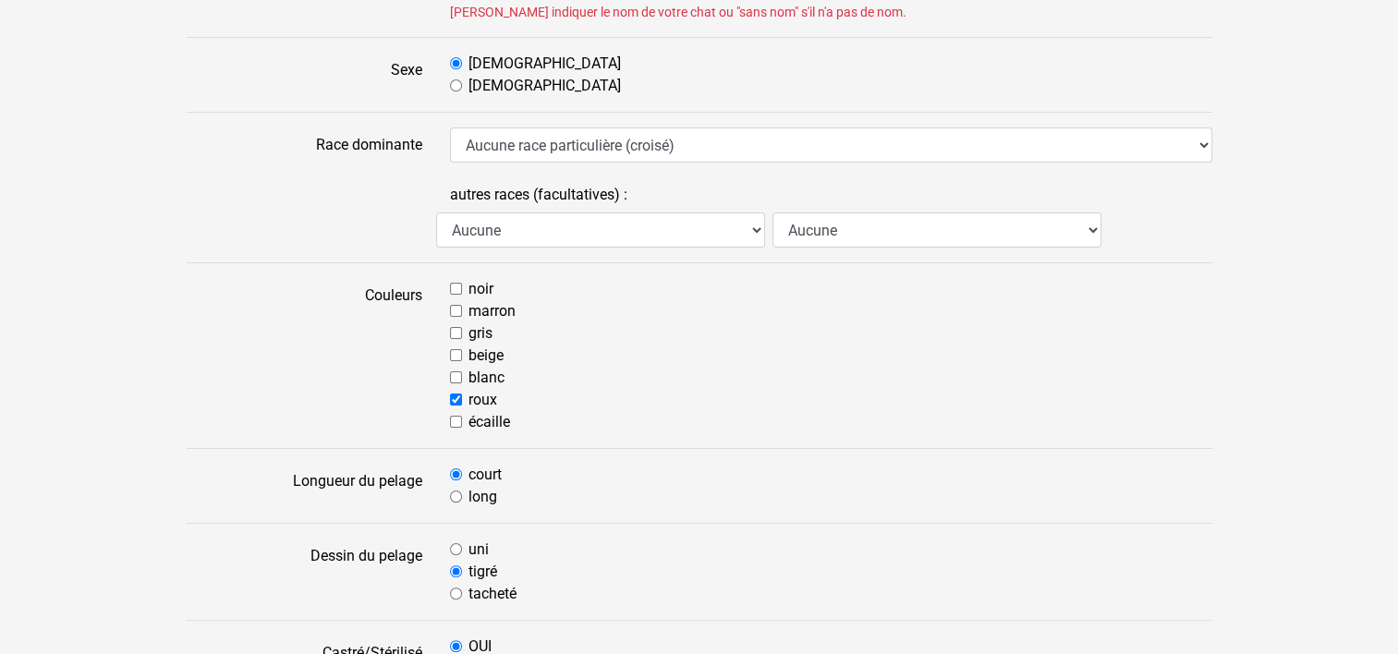
scroll to position [239, 0]
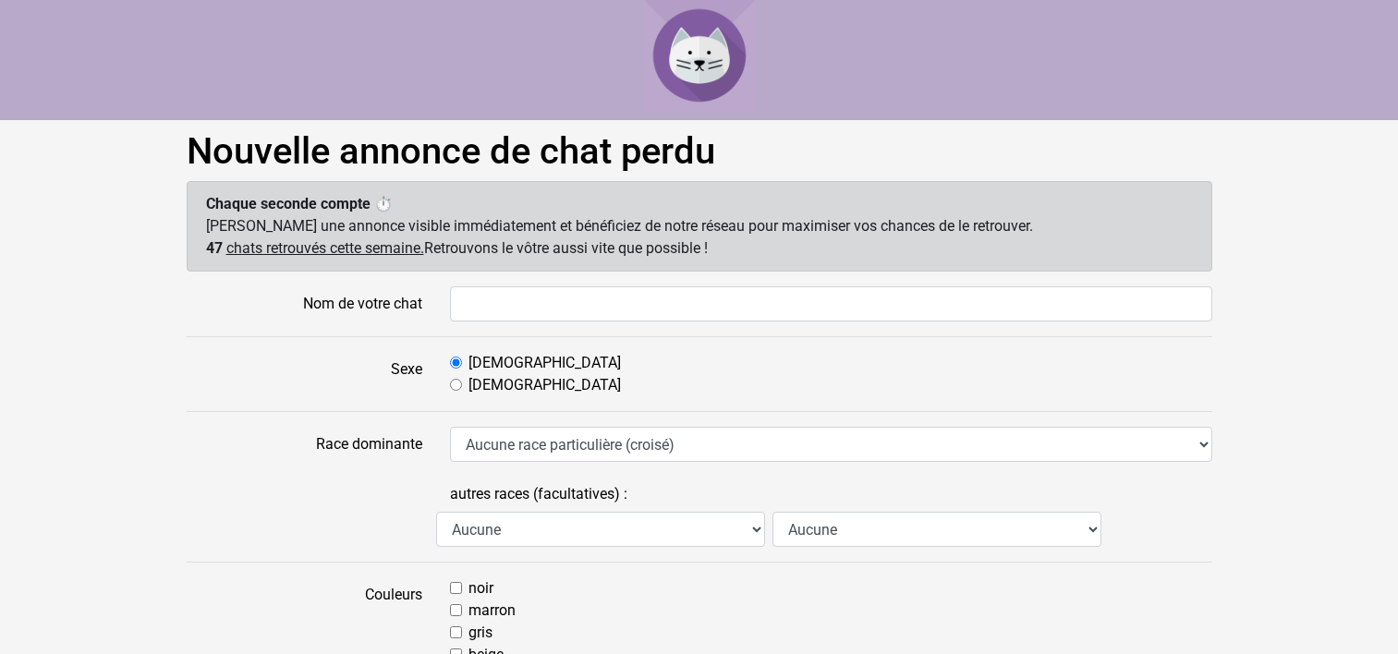
select select "83"
